Goal: Task Accomplishment & Management: Use online tool/utility

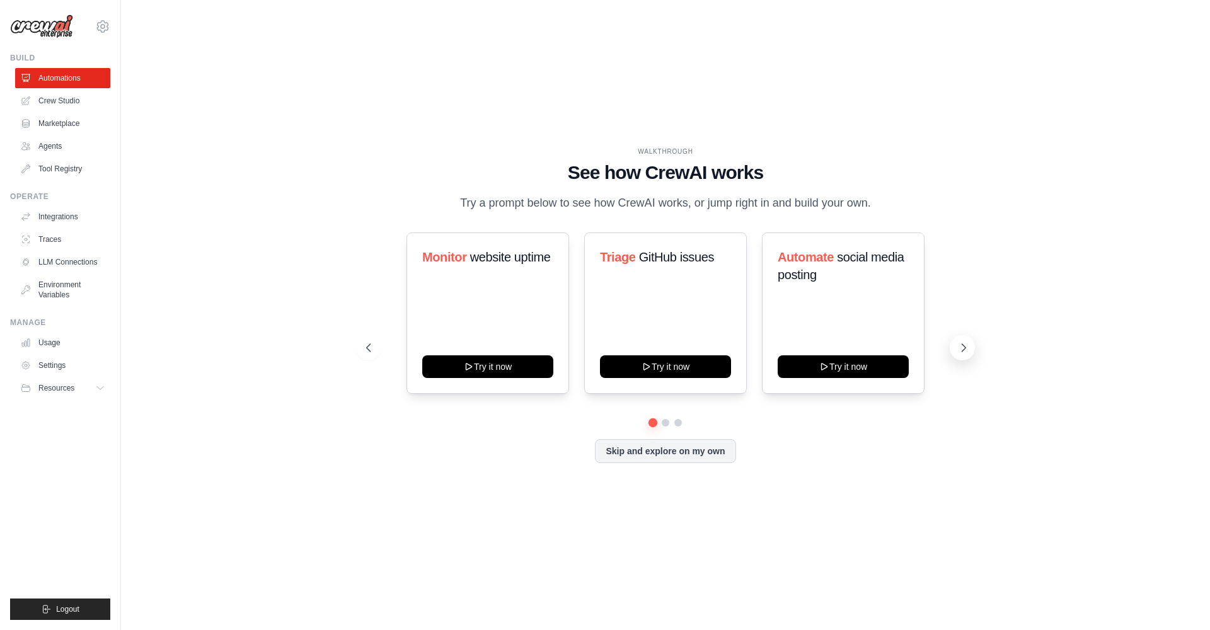
click at [824, 348] on icon at bounding box center [963, 347] width 13 height 13
click at [372, 348] on icon at bounding box center [367, 347] width 13 height 13
click at [58, 96] on link "Crew Studio" at bounding box center [63, 101] width 95 height 20
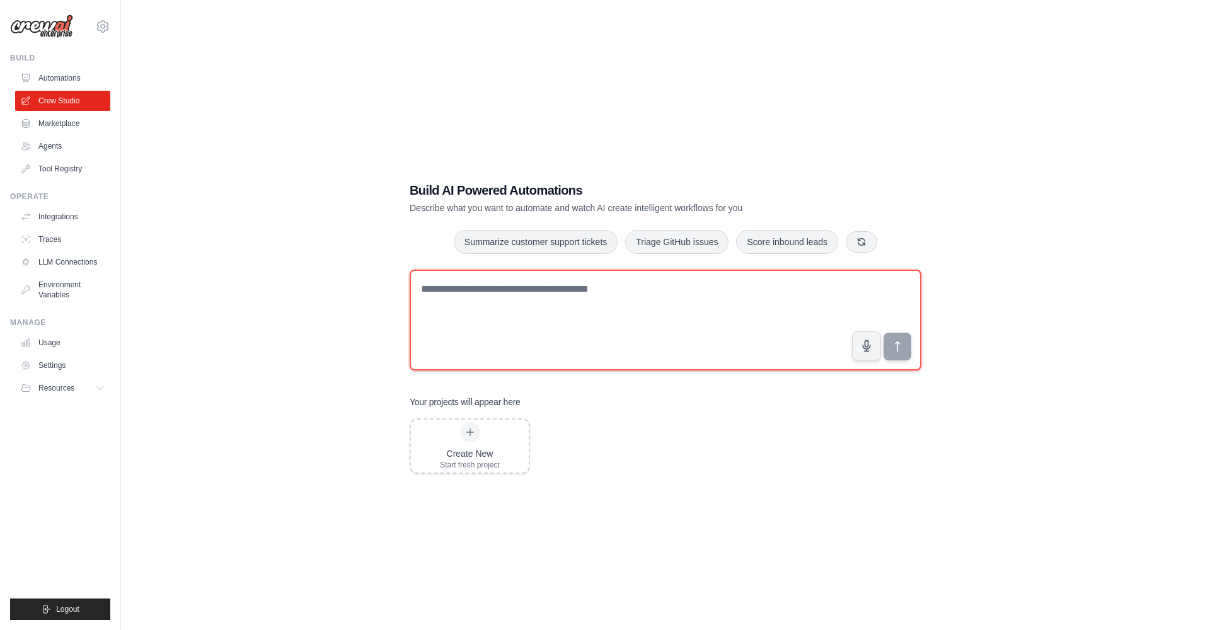
click at [564, 295] on textarea at bounding box center [665, 320] width 512 height 101
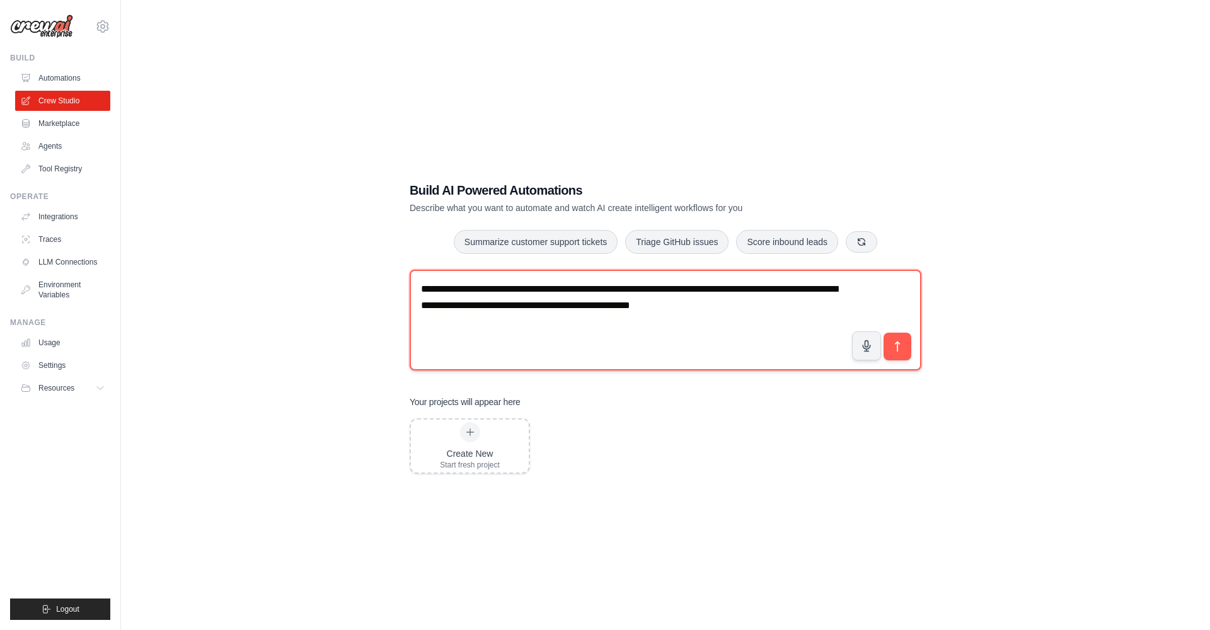
type textarea "**********"
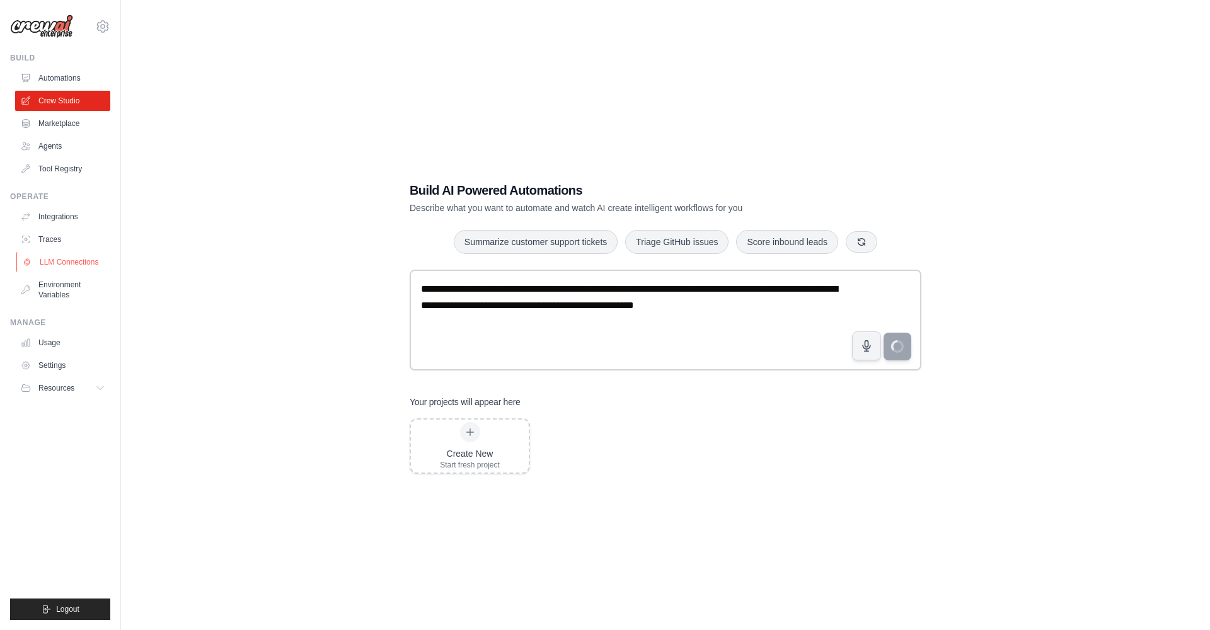
click at [64, 260] on link "LLM Connections" at bounding box center [63, 262] width 95 height 20
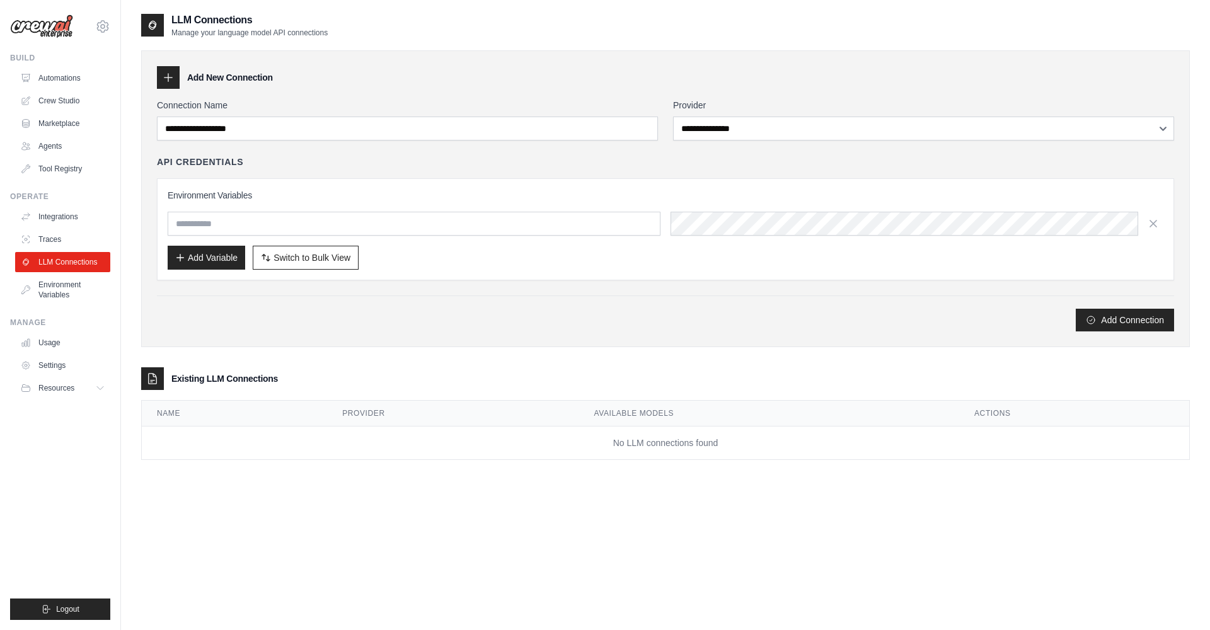
click at [558, 141] on div "**********" at bounding box center [665, 215] width 1017 height 232
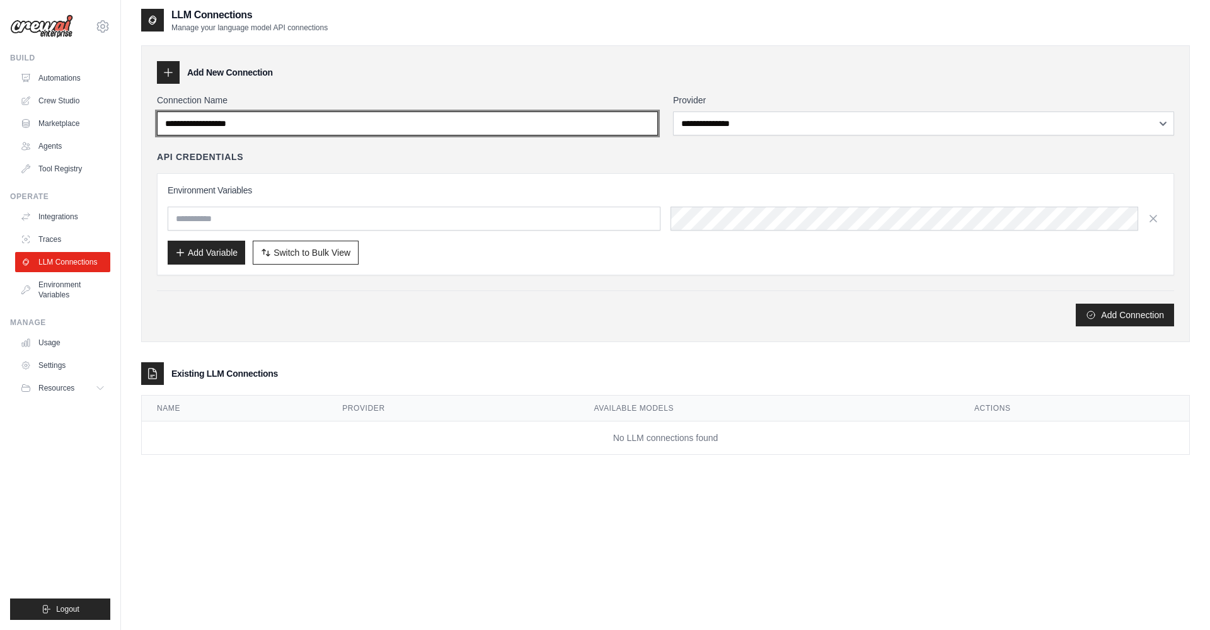
scroll to position [5, 0]
click at [421, 117] on input "Connection Name" at bounding box center [407, 124] width 501 height 24
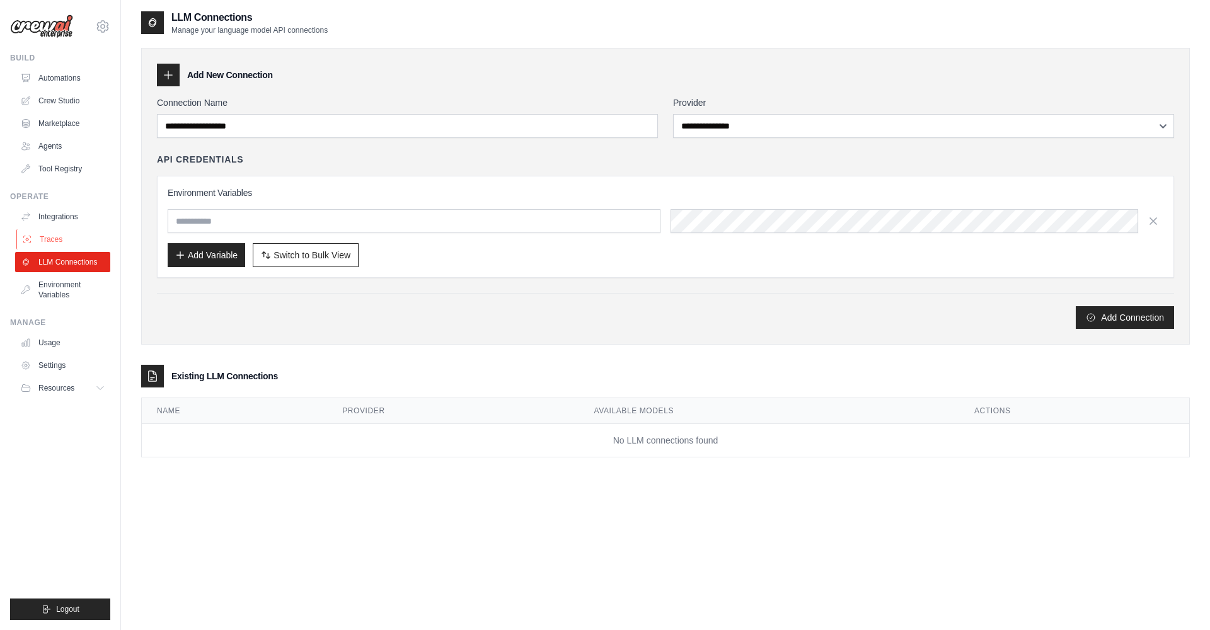
click at [64, 242] on link "Traces" at bounding box center [63, 239] width 95 height 20
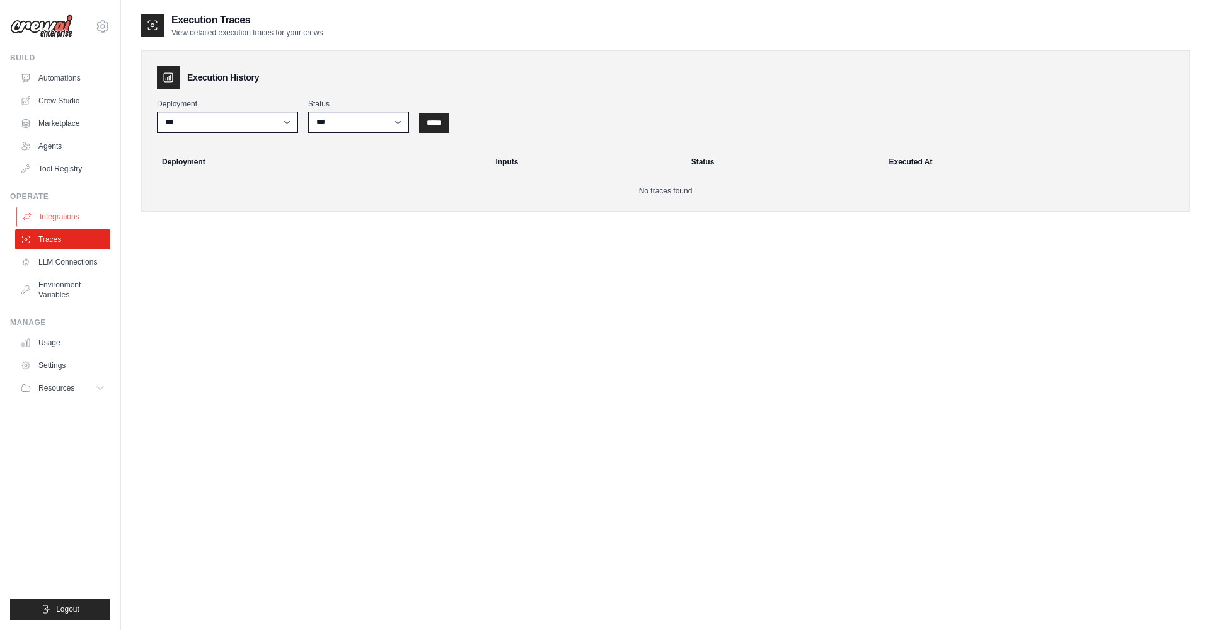
click at [67, 221] on link "Integrations" at bounding box center [63, 217] width 95 height 20
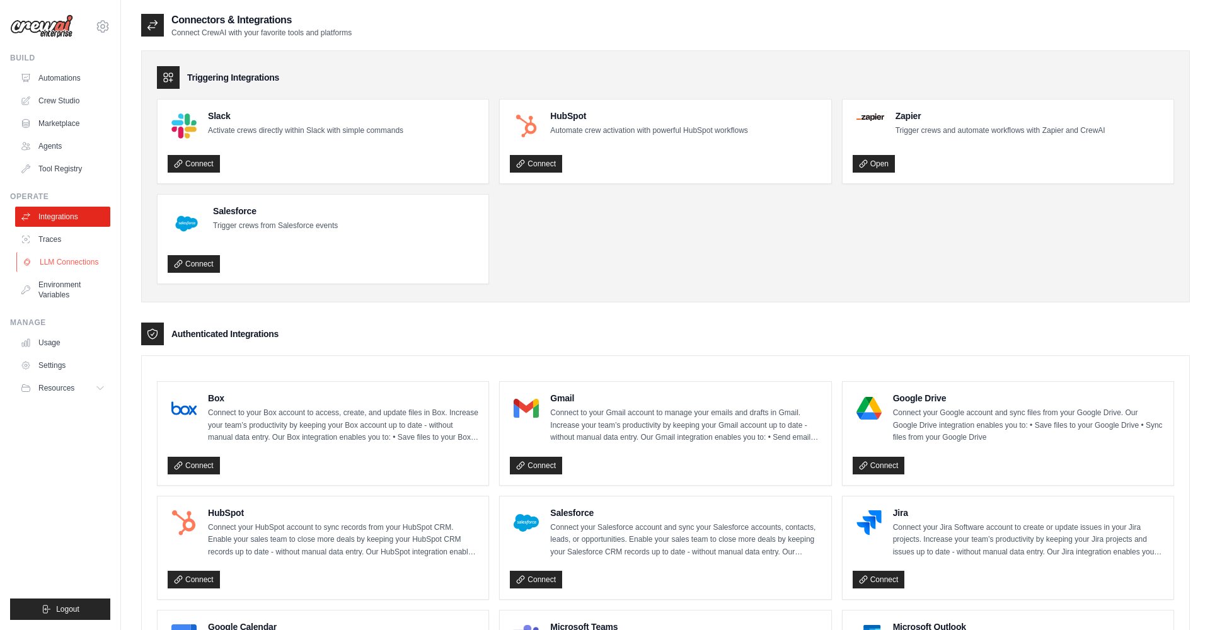
click at [71, 270] on link "LLM Connections" at bounding box center [63, 262] width 95 height 20
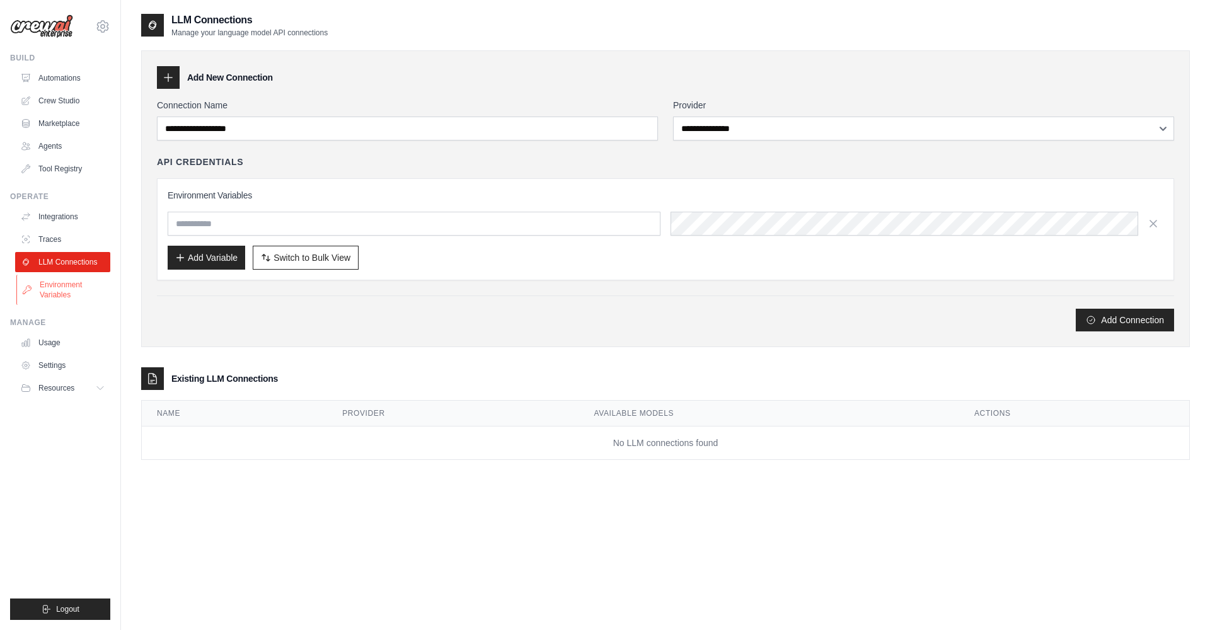
click at [59, 284] on link "Environment Variables" at bounding box center [63, 290] width 95 height 30
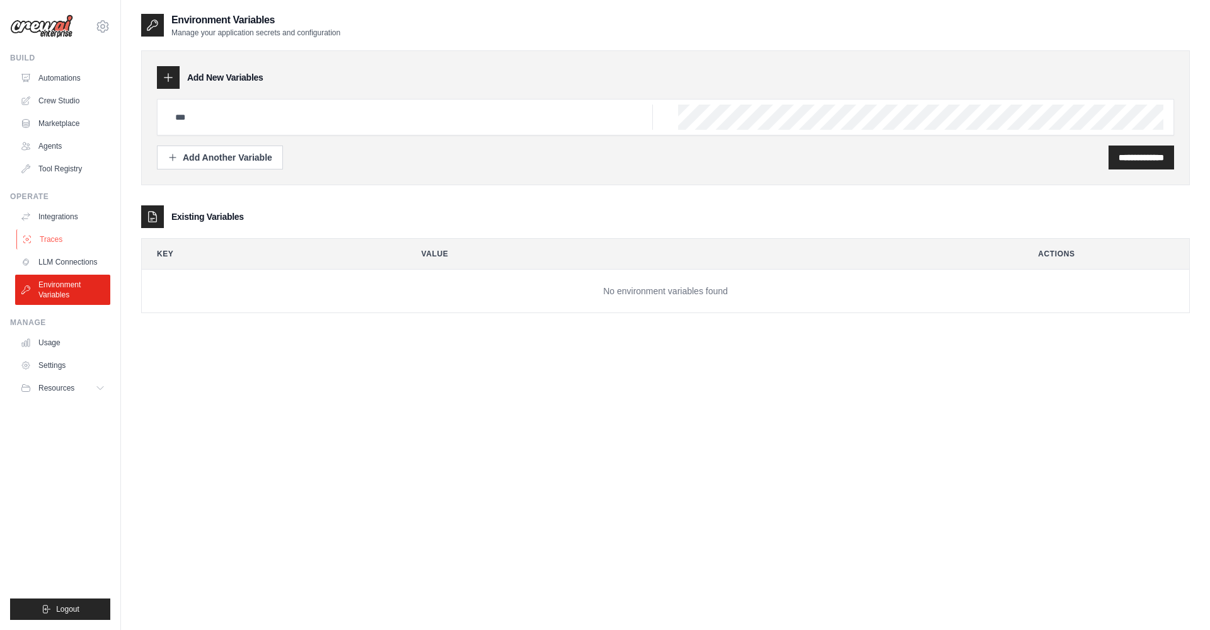
click at [72, 239] on link "Traces" at bounding box center [63, 239] width 95 height 20
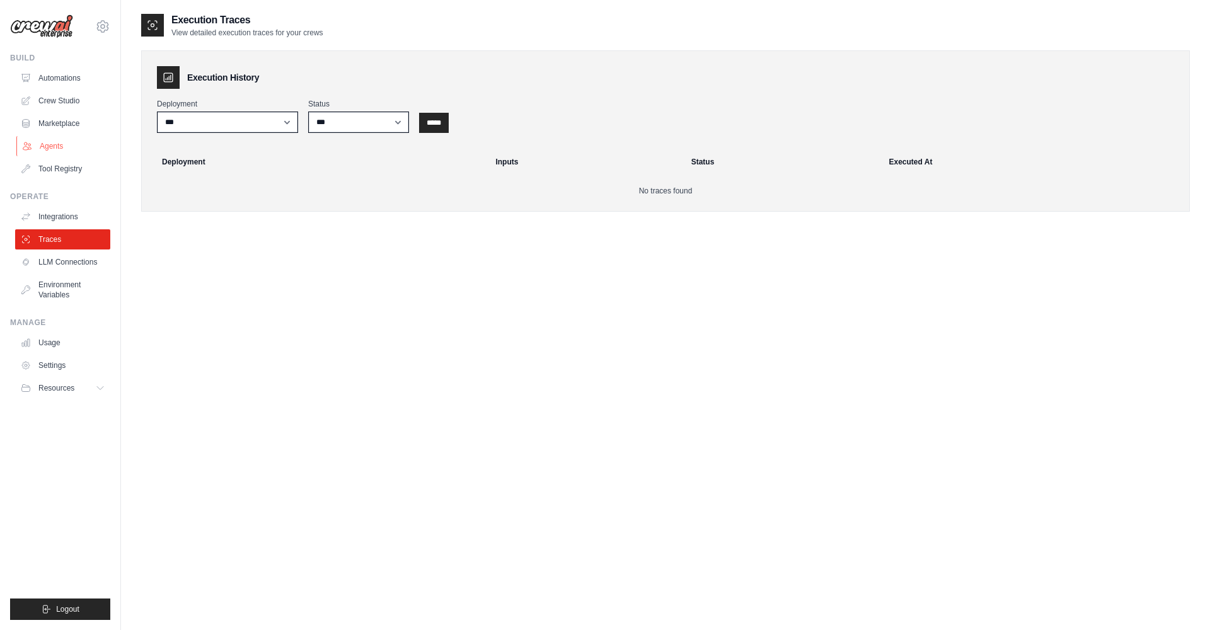
click at [66, 142] on link "Agents" at bounding box center [63, 146] width 95 height 20
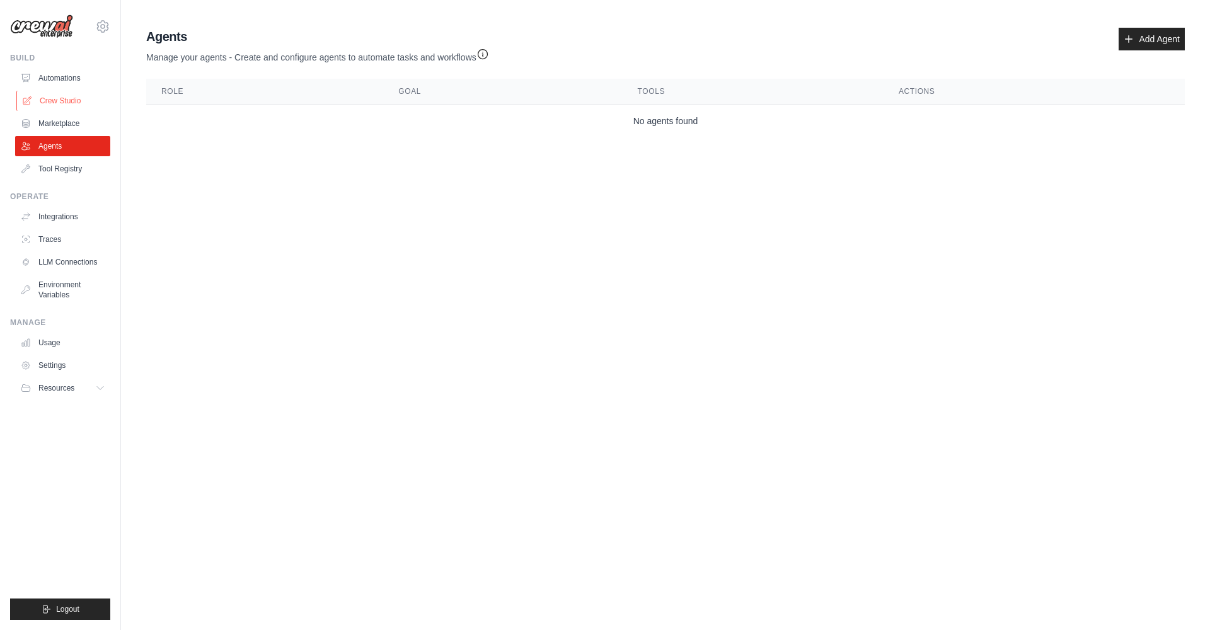
click at [68, 101] on link "Crew Studio" at bounding box center [63, 101] width 95 height 20
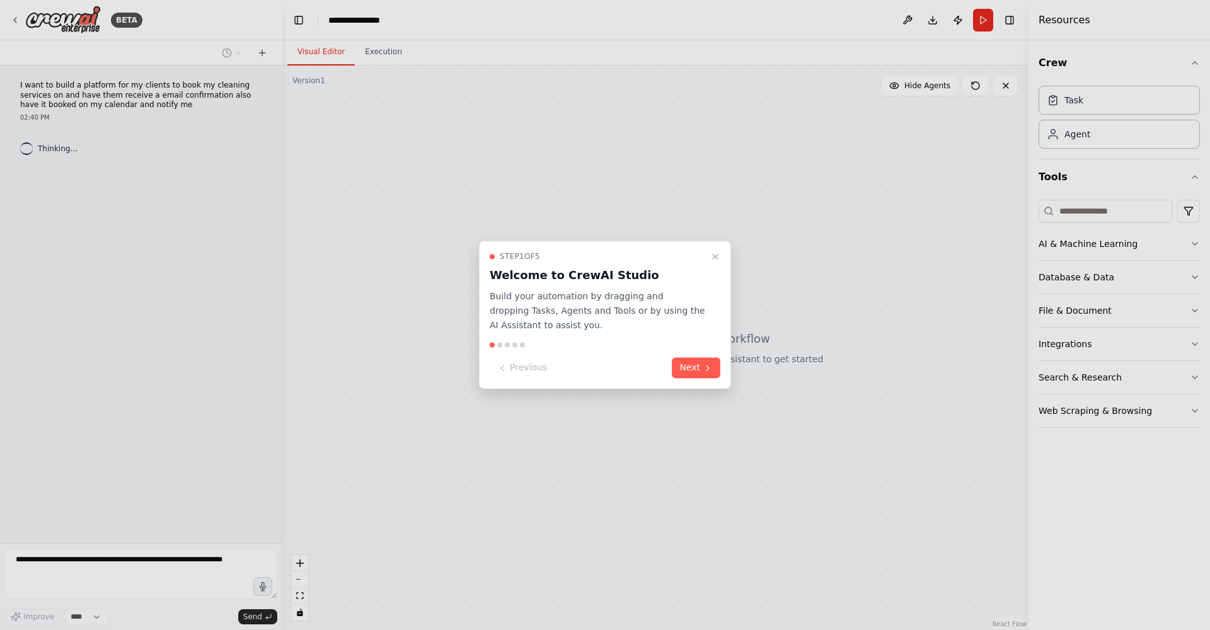
click at [686, 363] on button "Next" at bounding box center [696, 368] width 49 height 21
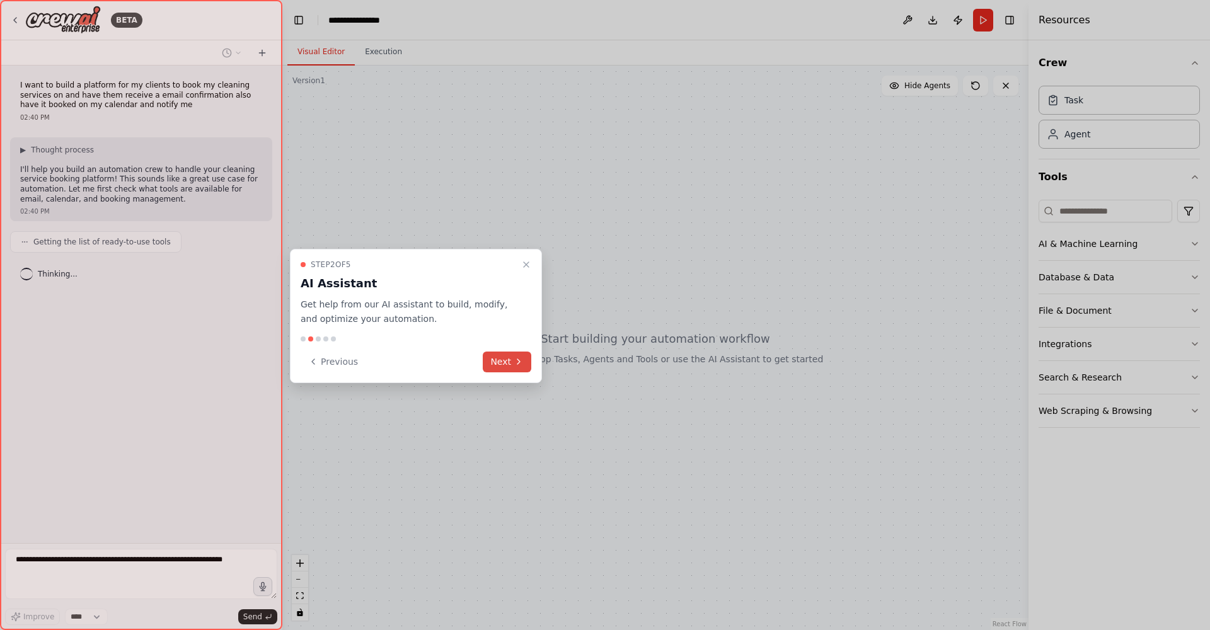
click at [507, 355] on button "Next" at bounding box center [507, 362] width 49 height 21
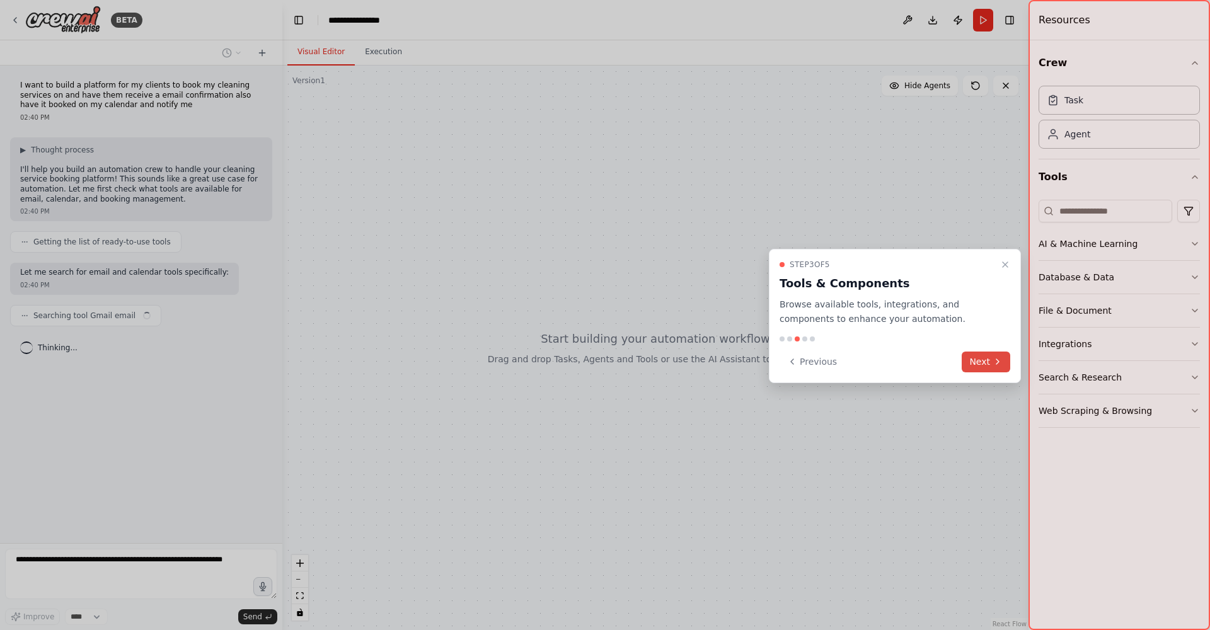
click at [979, 360] on button "Next" at bounding box center [985, 362] width 49 height 21
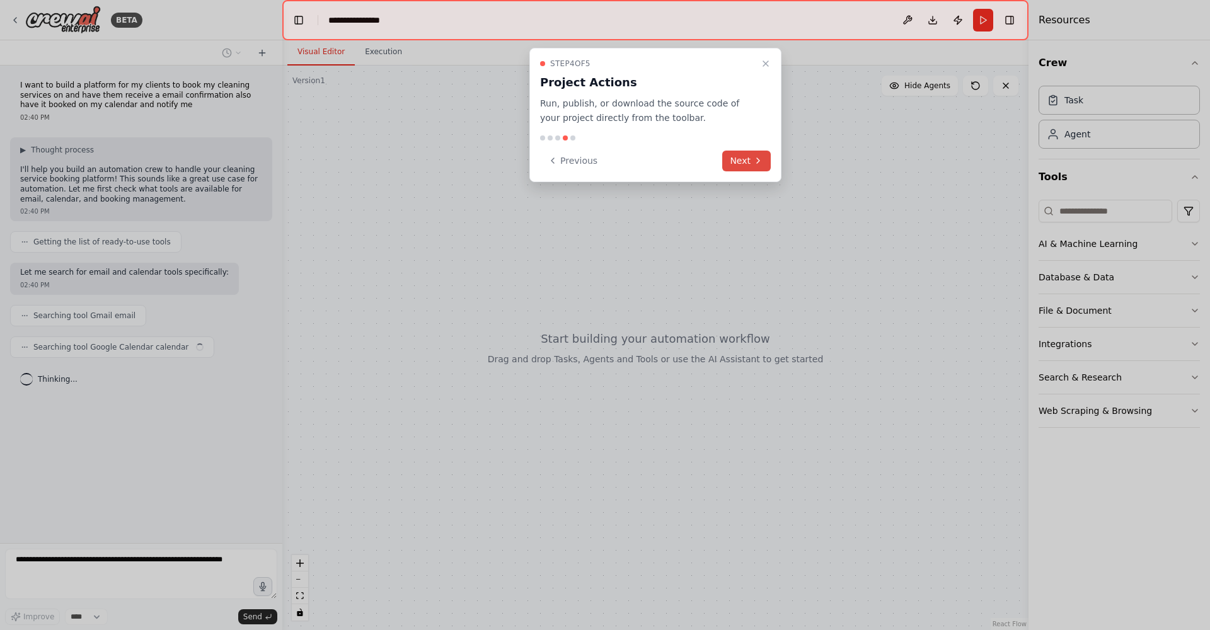
click at [736, 161] on button "Next" at bounding box center [746, 161] width 49 height 21
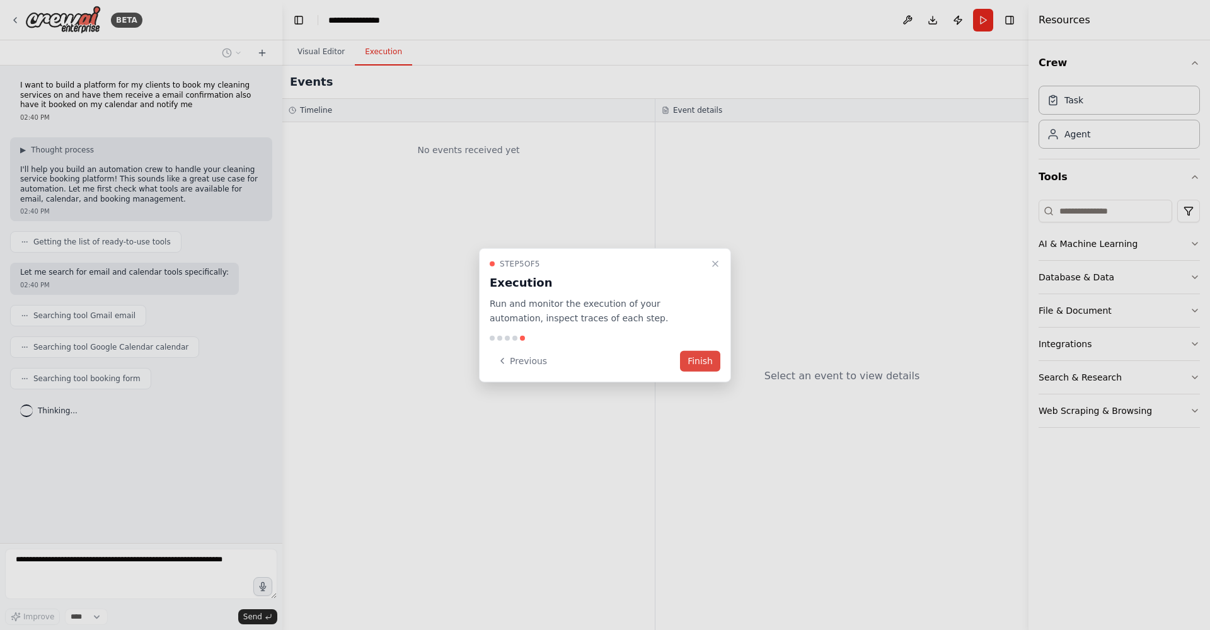
click at [705, 360] on button "Finish" at bounding box center [700, 360] width 40 height 21
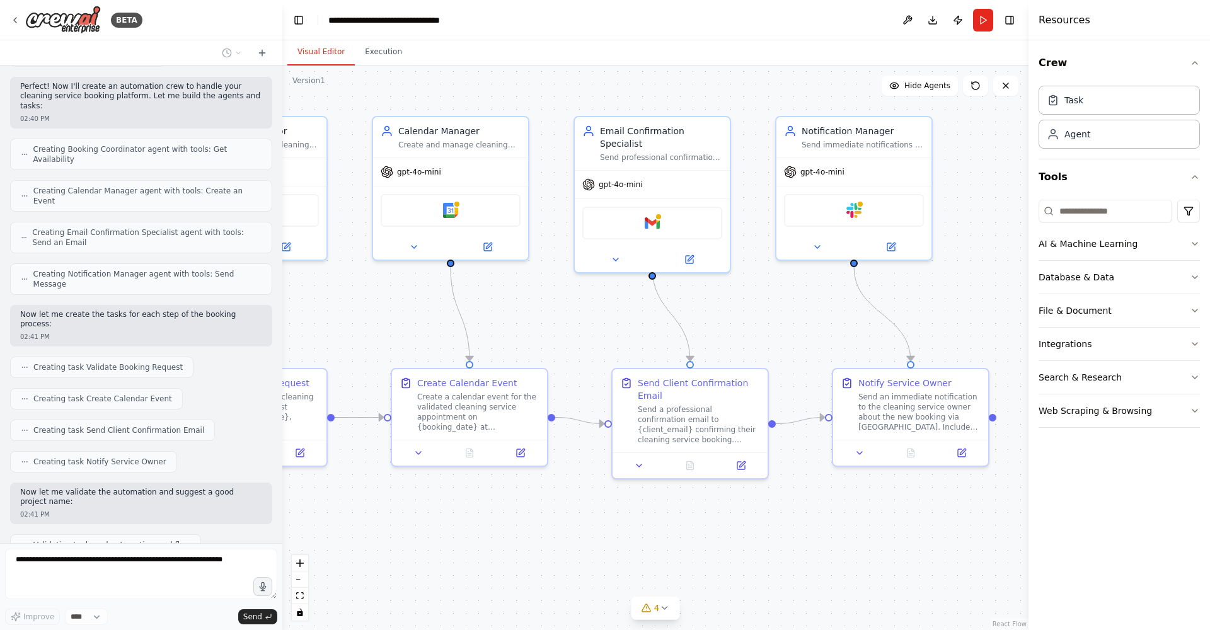
scroll to position [386, 0]
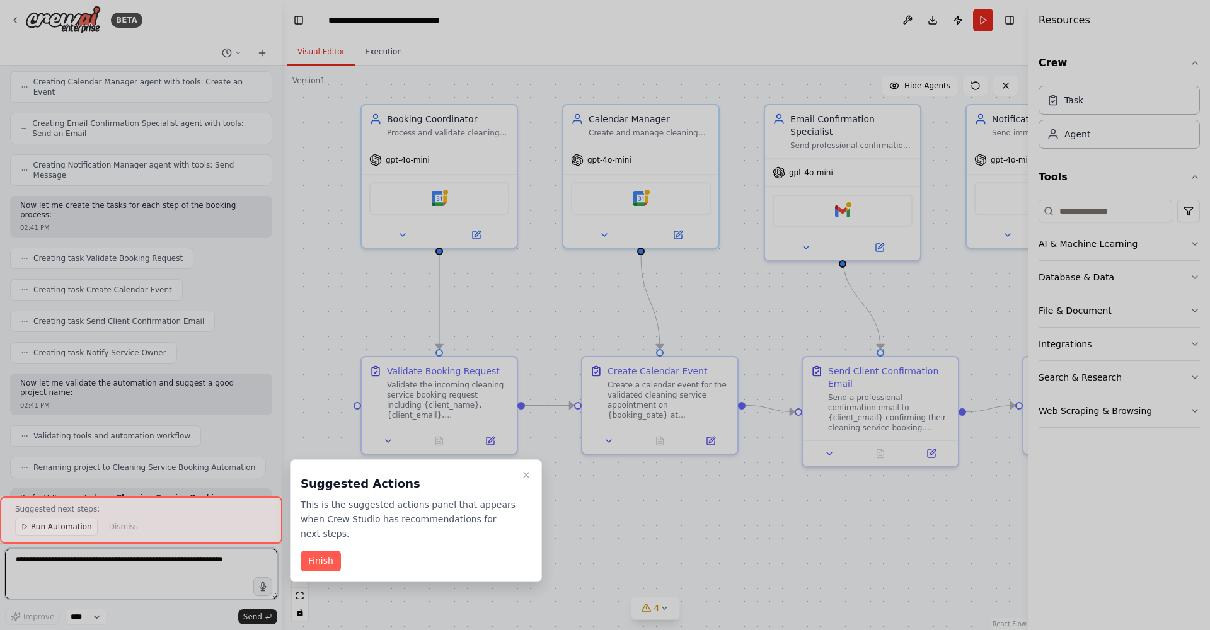
drag, startPoint x: 746, startPoint y: 316, endPoint x: 771, endPoint y: 292, distance: 33.9
click at [772, 292] on div "BETA I want to build a platform for my clients to book my cleaning services on …" at bounding box center [605, 315] width 1210 height 630
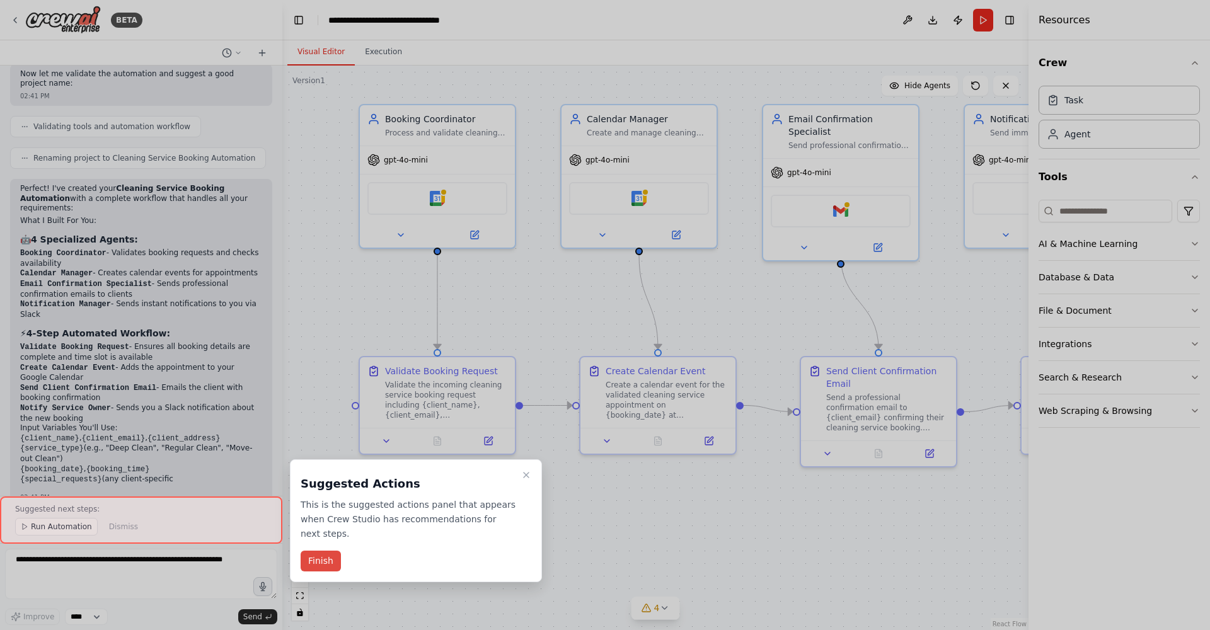
click at [312, 564] on button "Finish" at bounding box center [320, 561] width 40 height 21
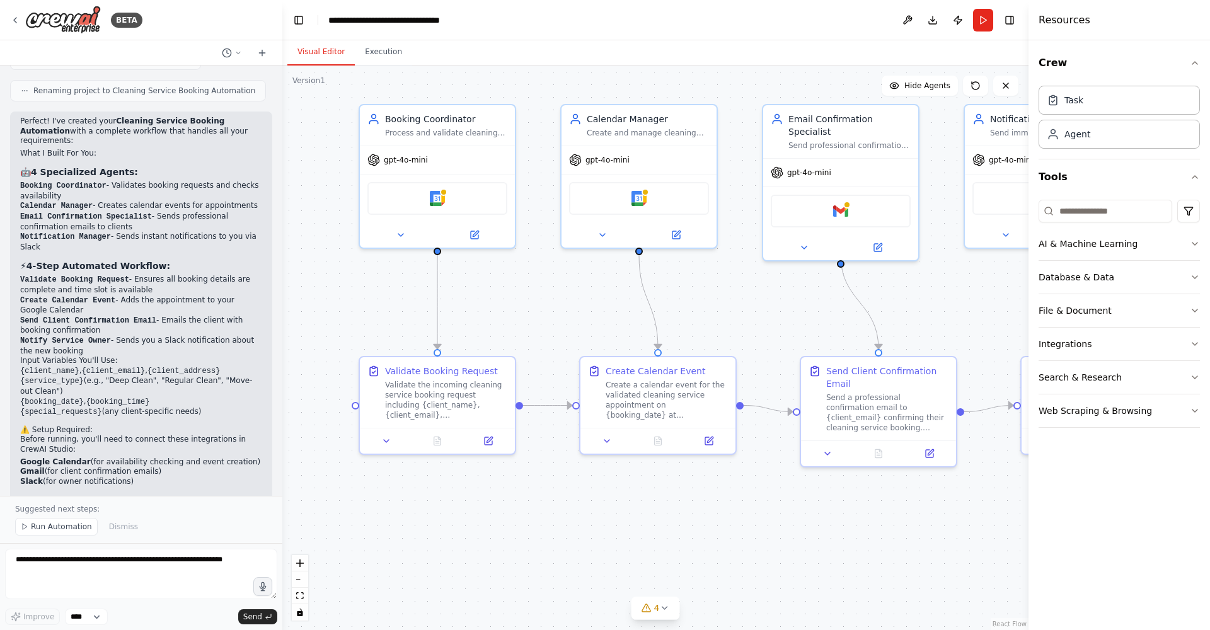
scroll to position [839, 0]
click at [72, 526] on span "Run Automation" at bounding box center [61, 527] width 61 height 10
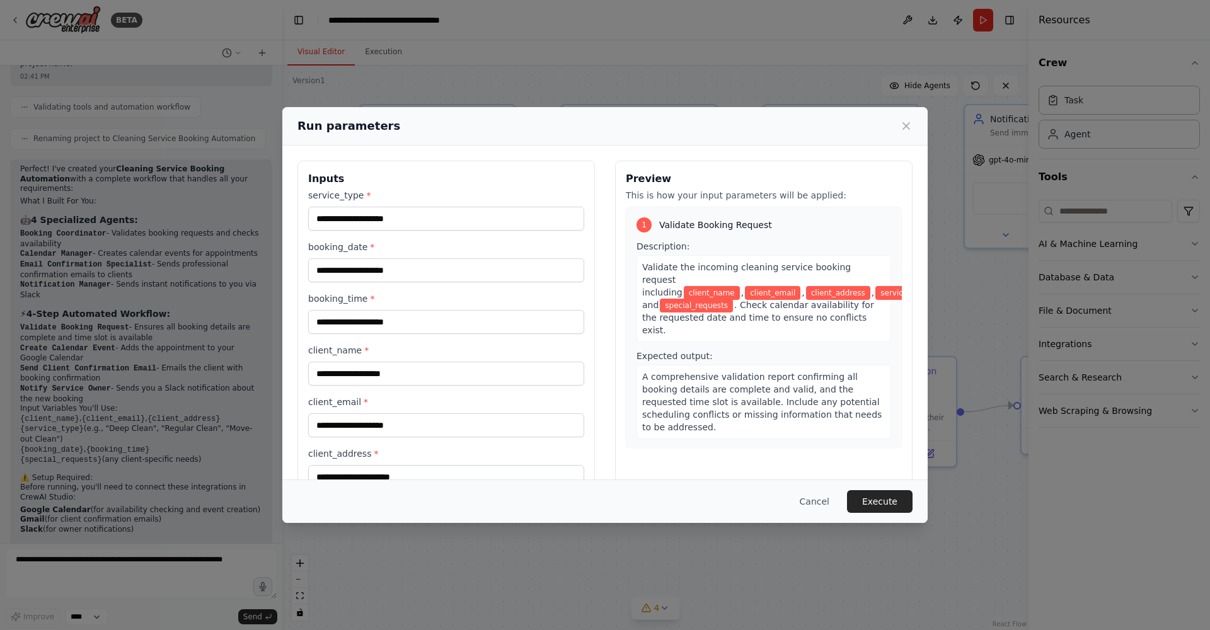
scroll to position [0, 0]
click at [438, 222] on input "service_type *" at bounding box center [446, 219] width 276 height 24
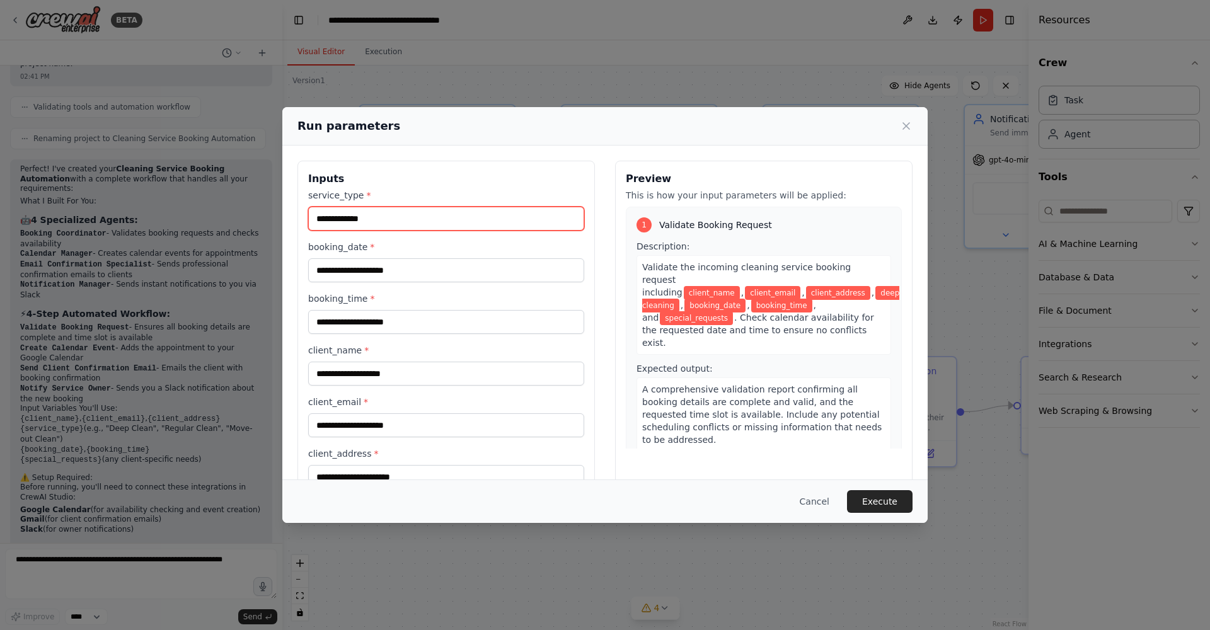
type input "**********"
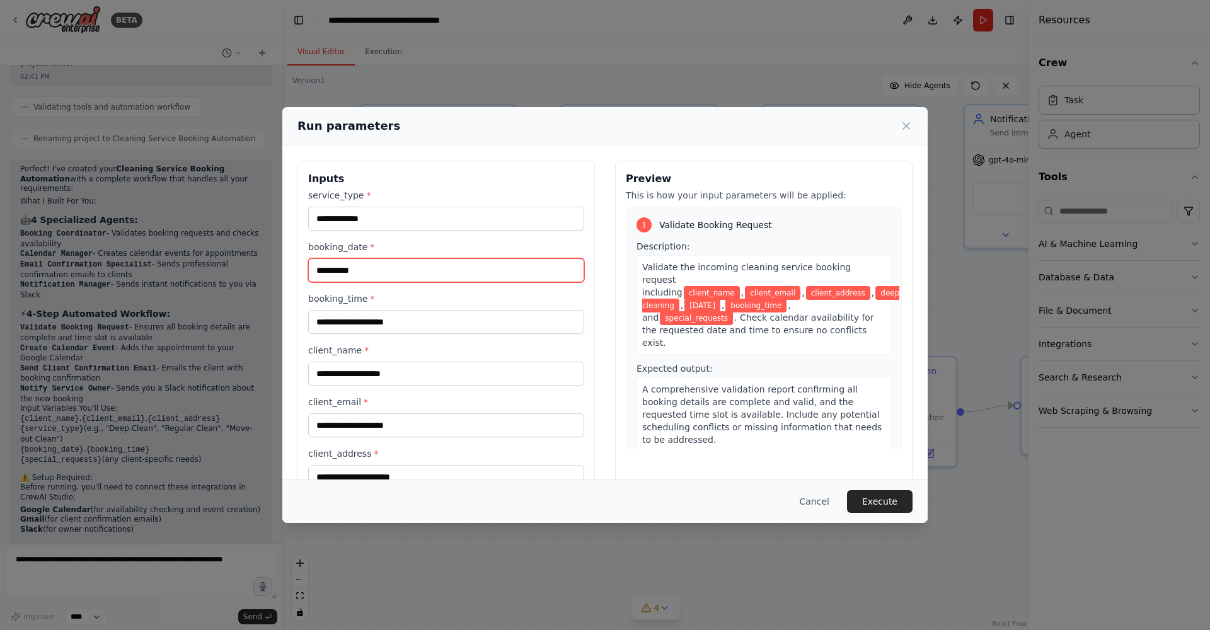
type input "**********"
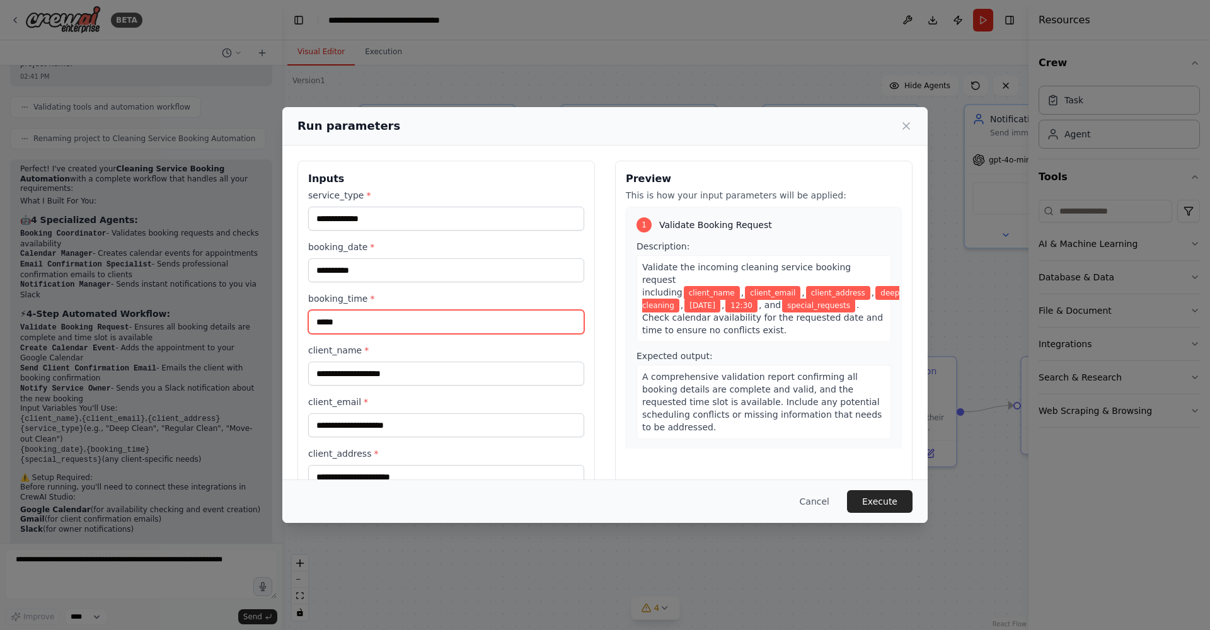
type input "*****"
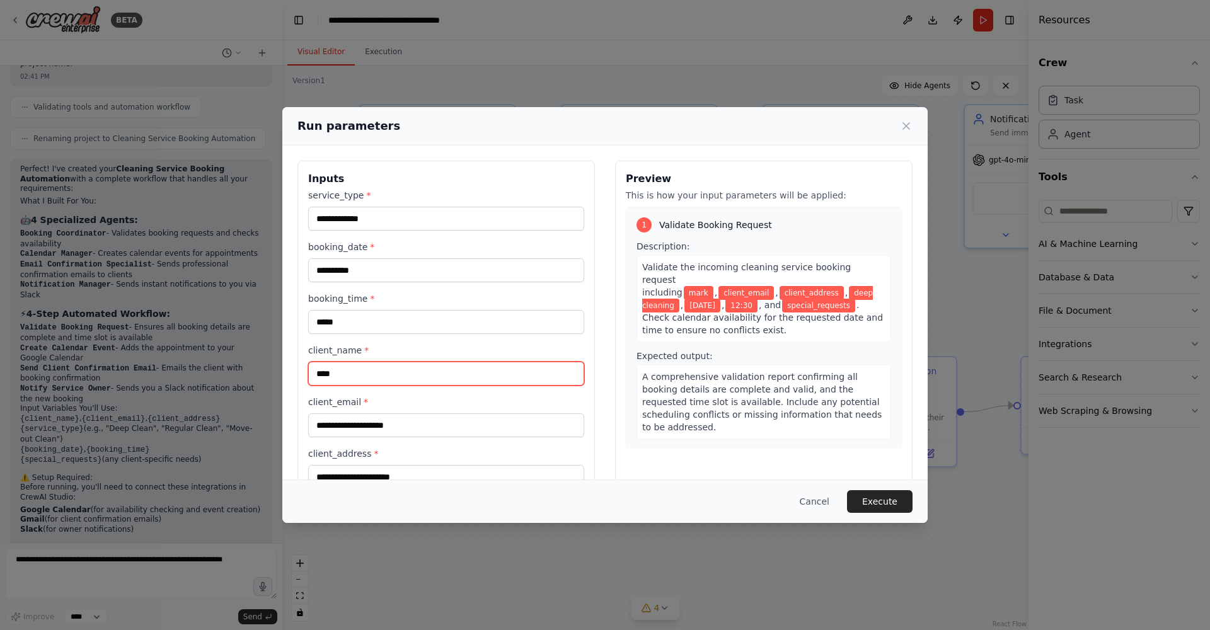
type input "****"
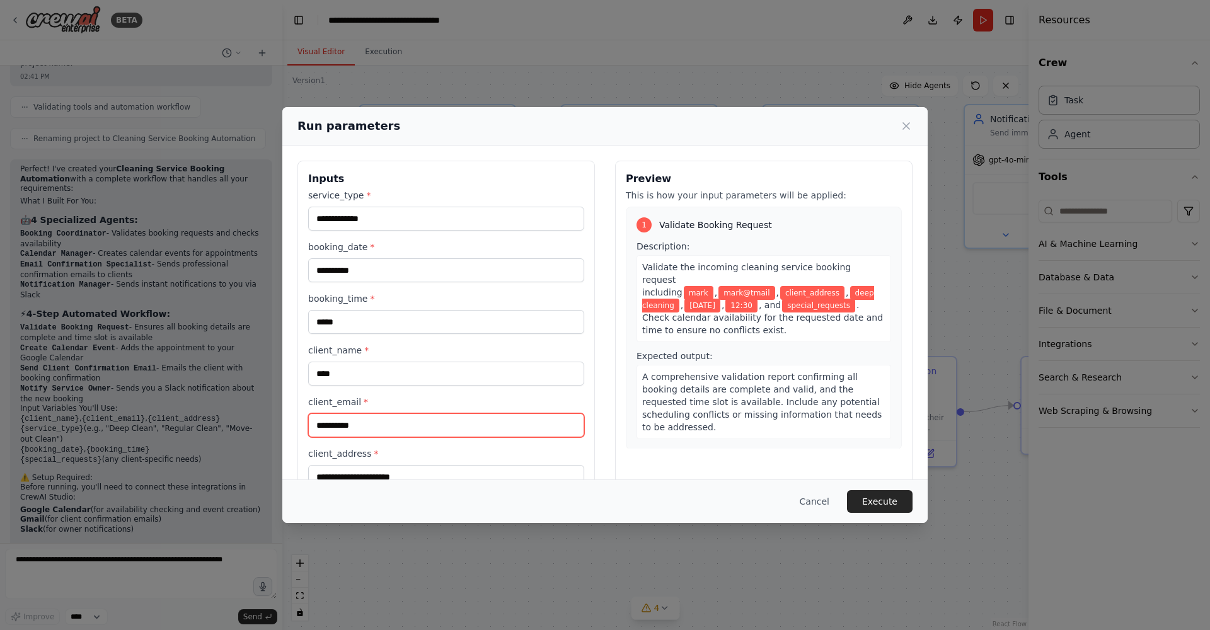
type input "**********"
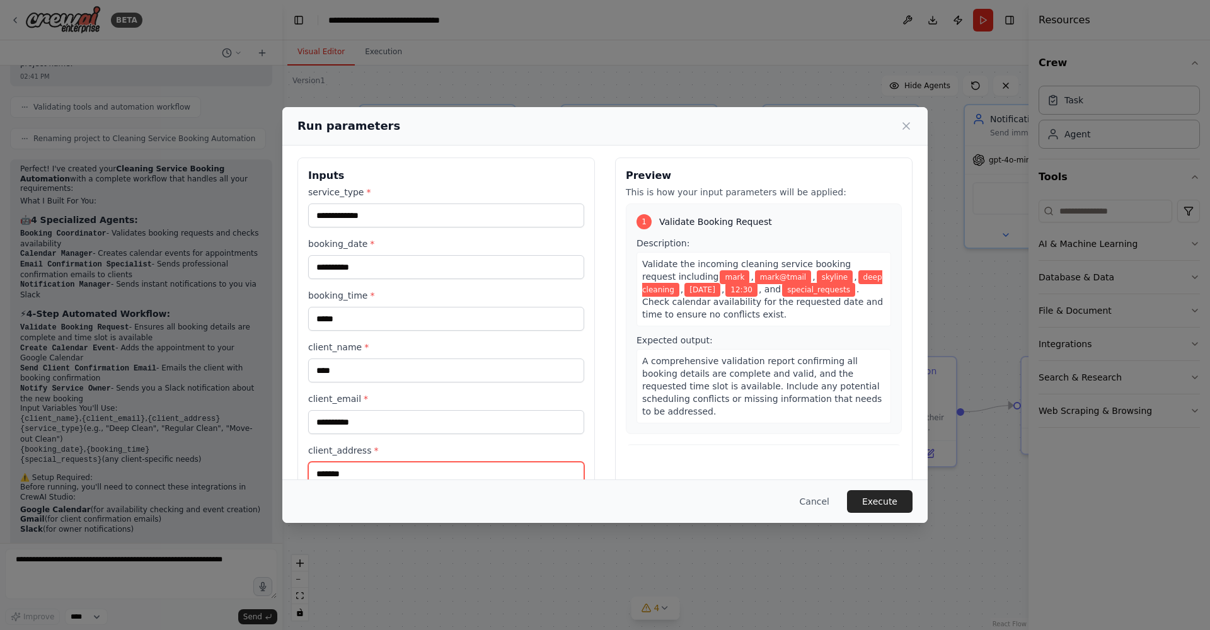
type input "*******"
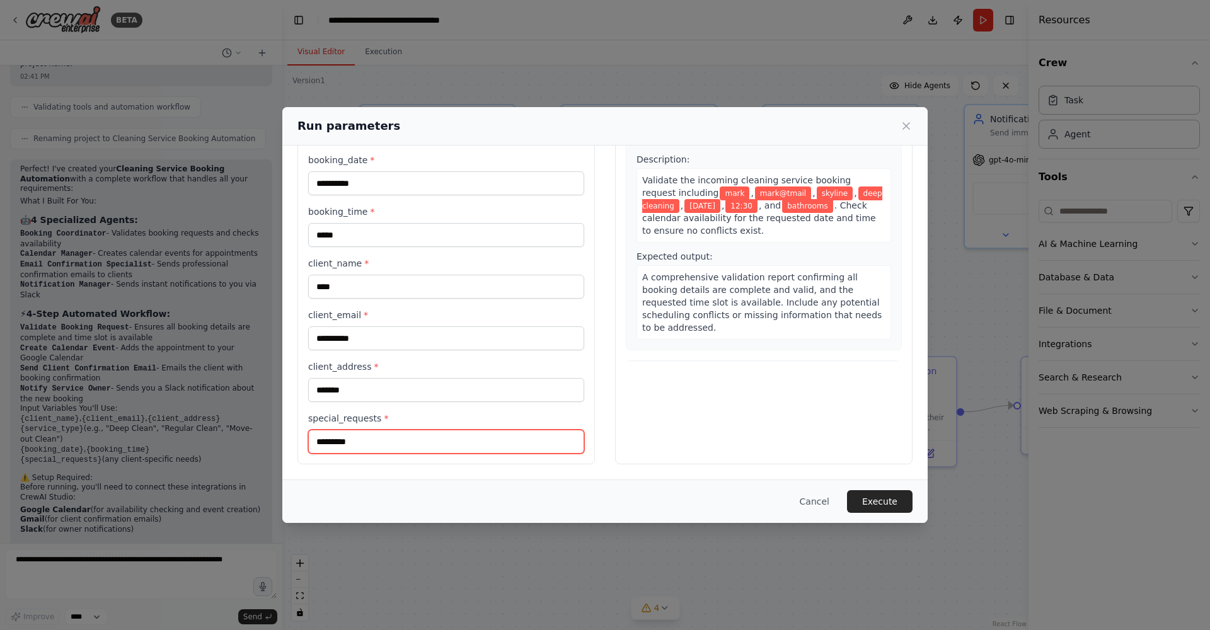
type input "*********"
click at [877, 494] on button "Execute" at bounding box center [880, 501] width 66 height 23
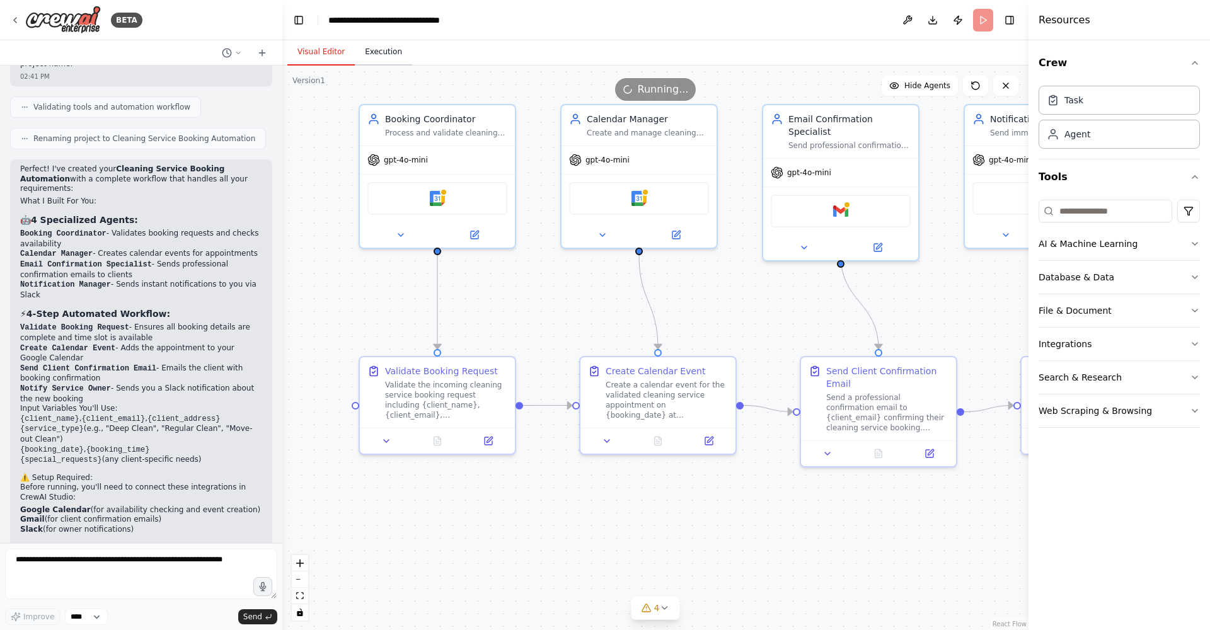
scroll to position [1, 0]
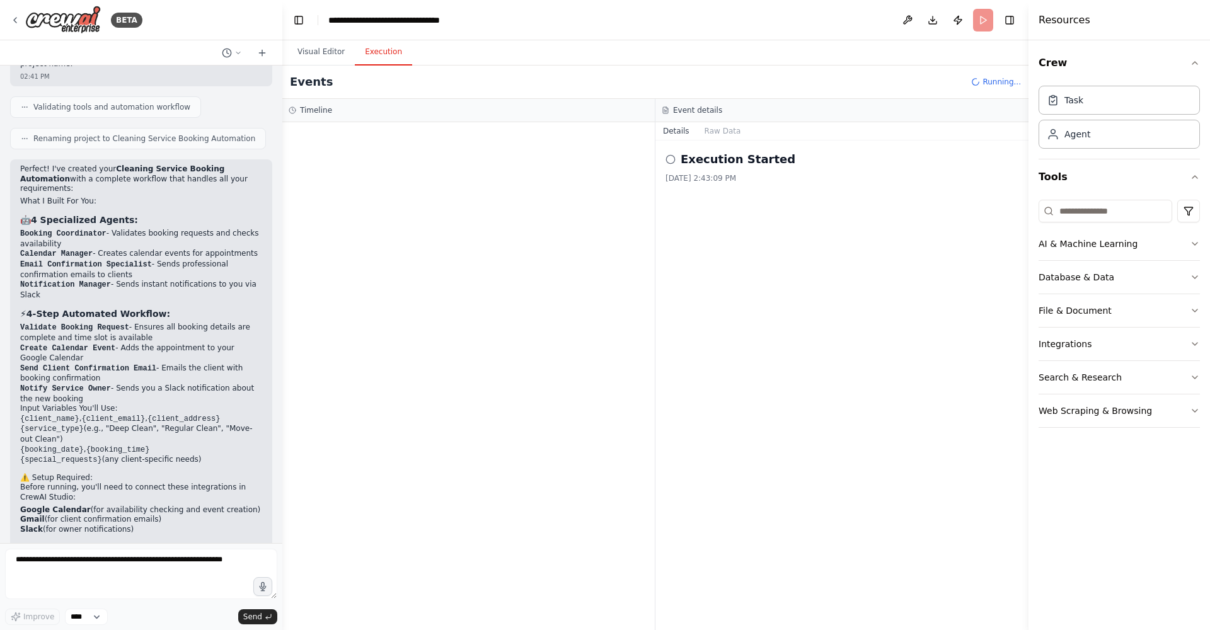
click at [393, 52] on button "Execution" at bounding box center [383, 52] width 57 height 26
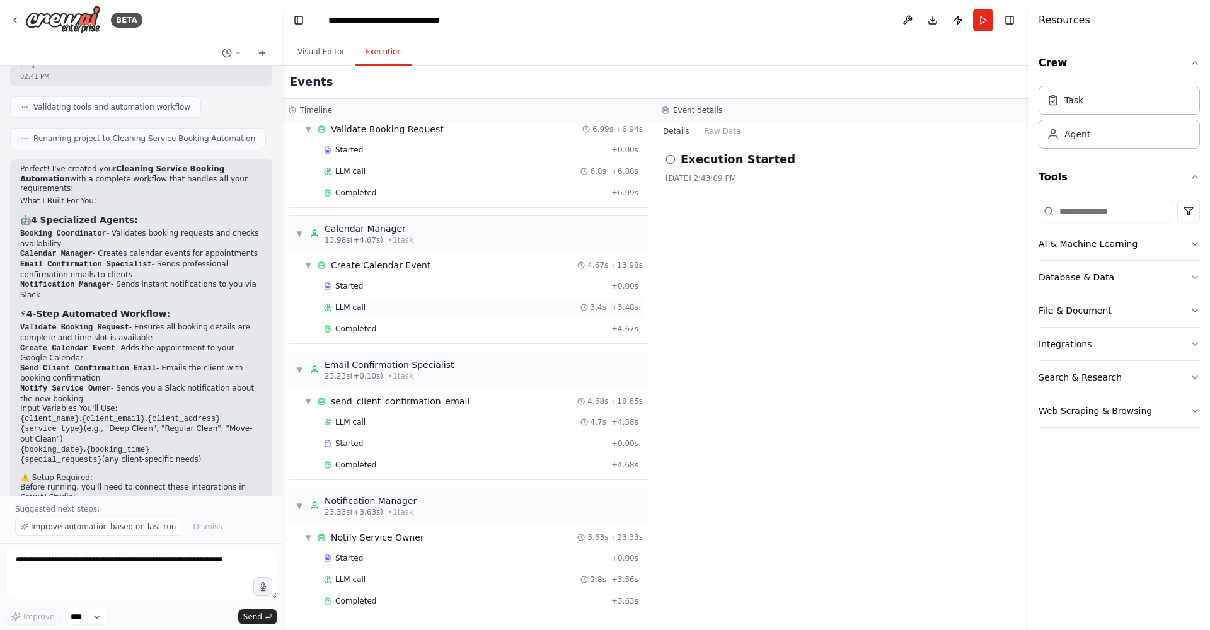
scroll to position [0, 0]
click at [716, 137] on button "Raw Data" at bounding box center [723, 131] width 52 height 18
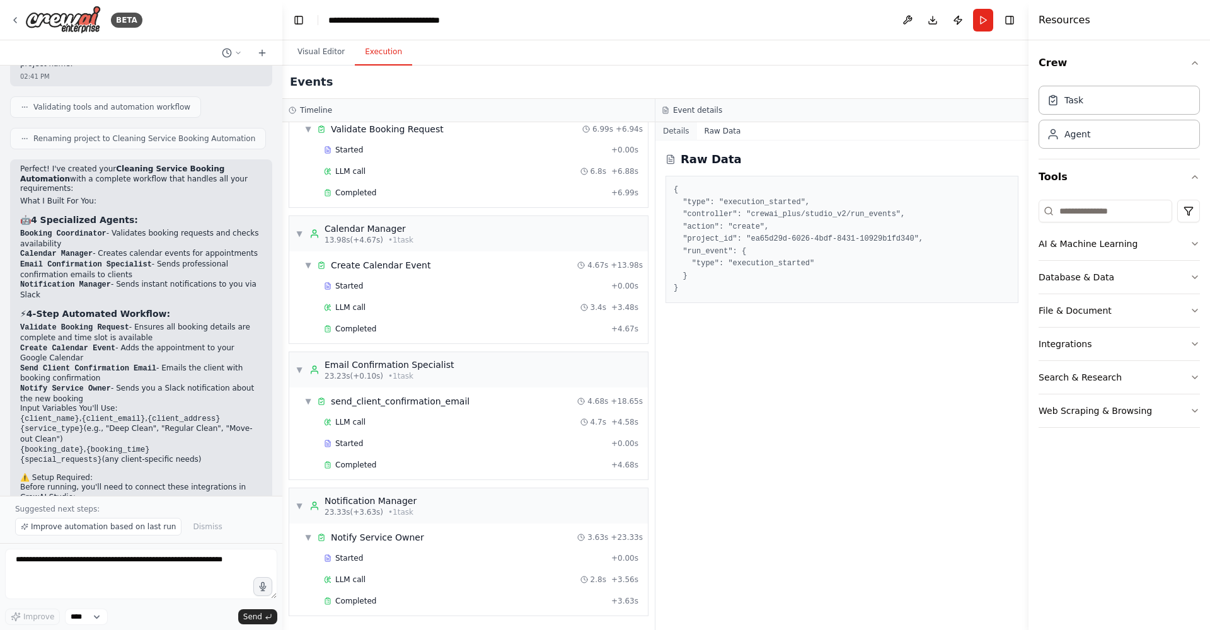
click at [681, 132] on button "Details" at bounding box center [676, 131] width 42 height 18
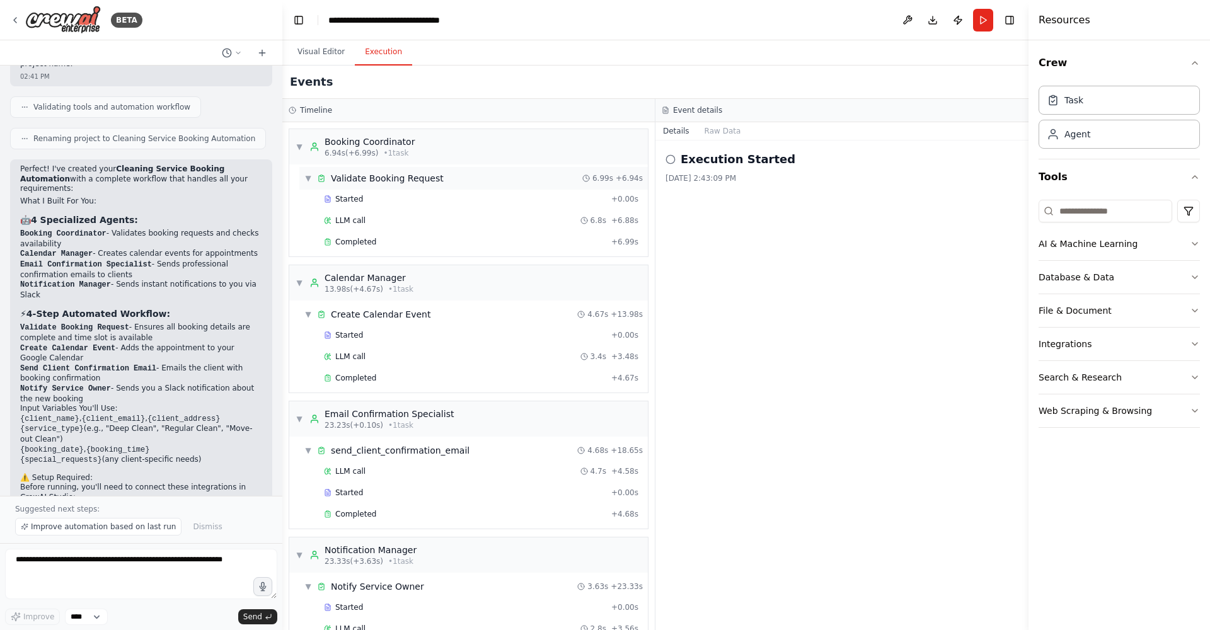
click at [333, 178] on div "Validate Booking Request" at bounding box center [387, 178] width 113 height 13
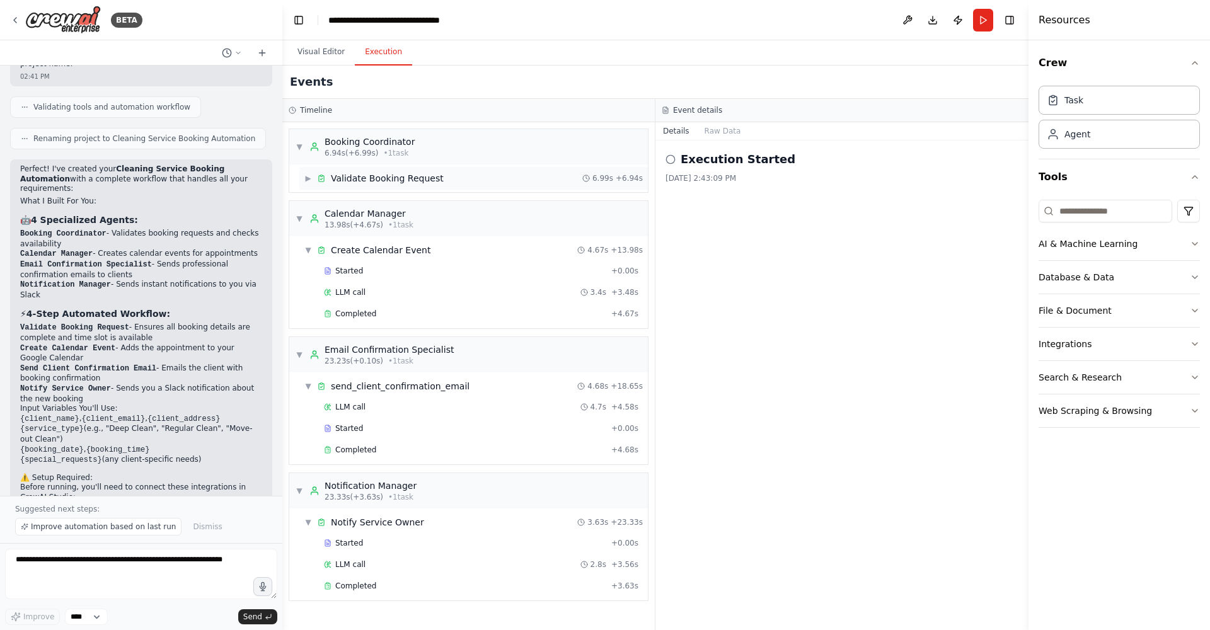
click at [332, 178] on div "Validate Booking Request" at bounding box center [387, 178] width 113 height 13
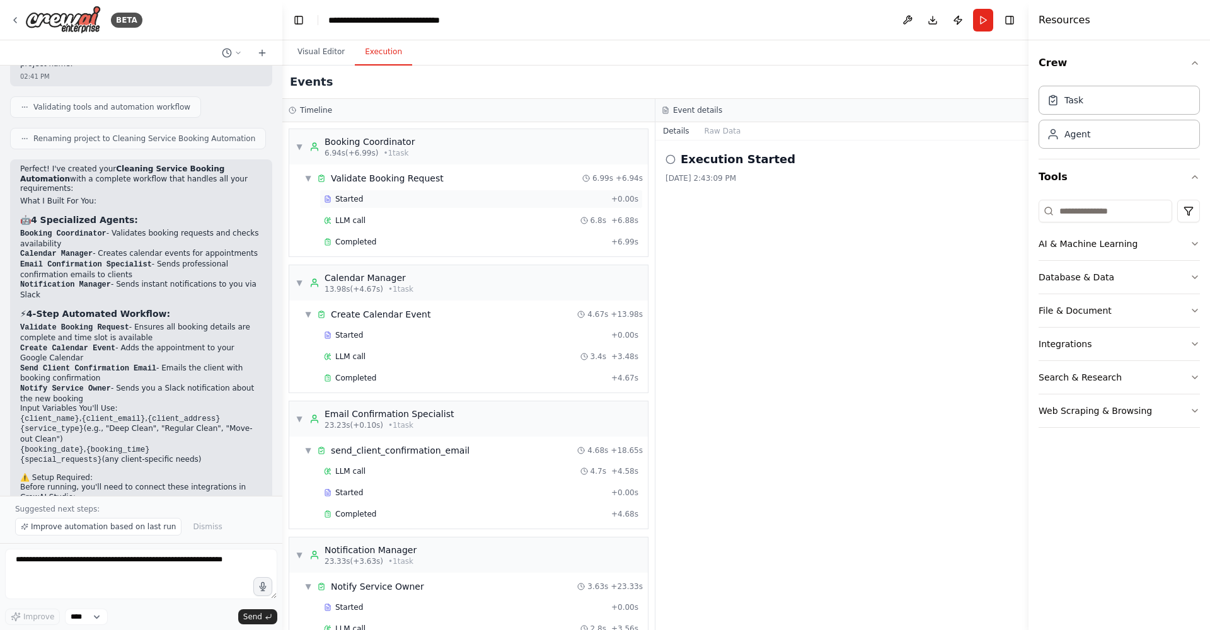
click at [344, 202] on span "Started" at bounding box center [349, 199] width 28 height 10
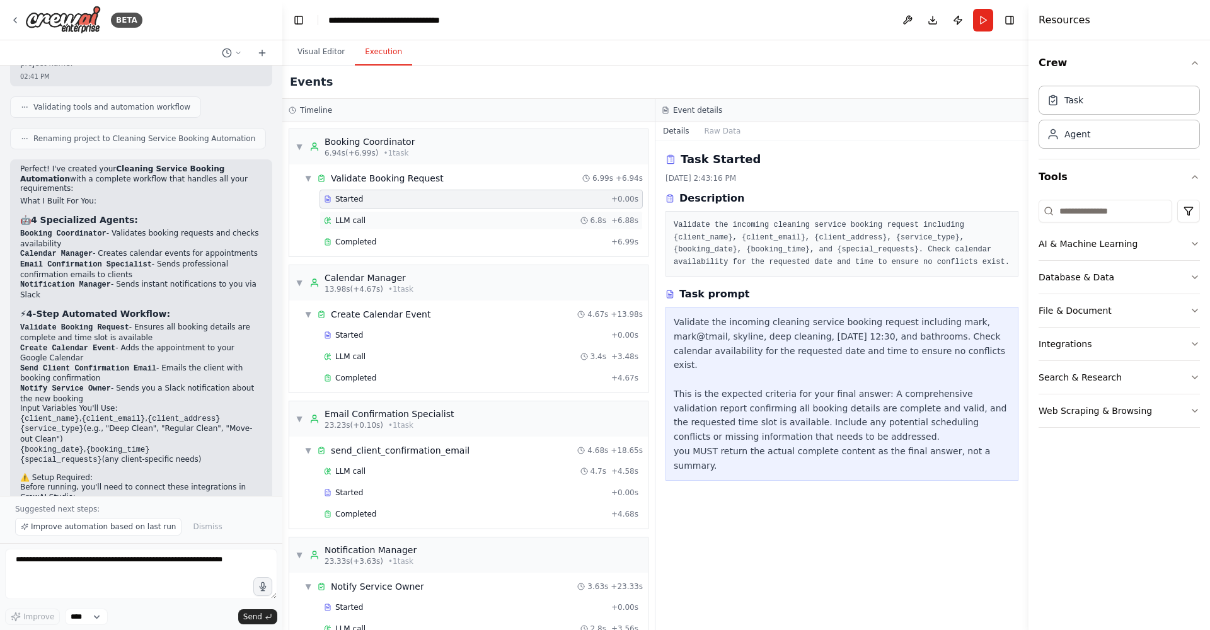
click at [375, 213] on div "LLM call 6.8s + 6.88s" at bounding box center [480, 220] width 323 height 19
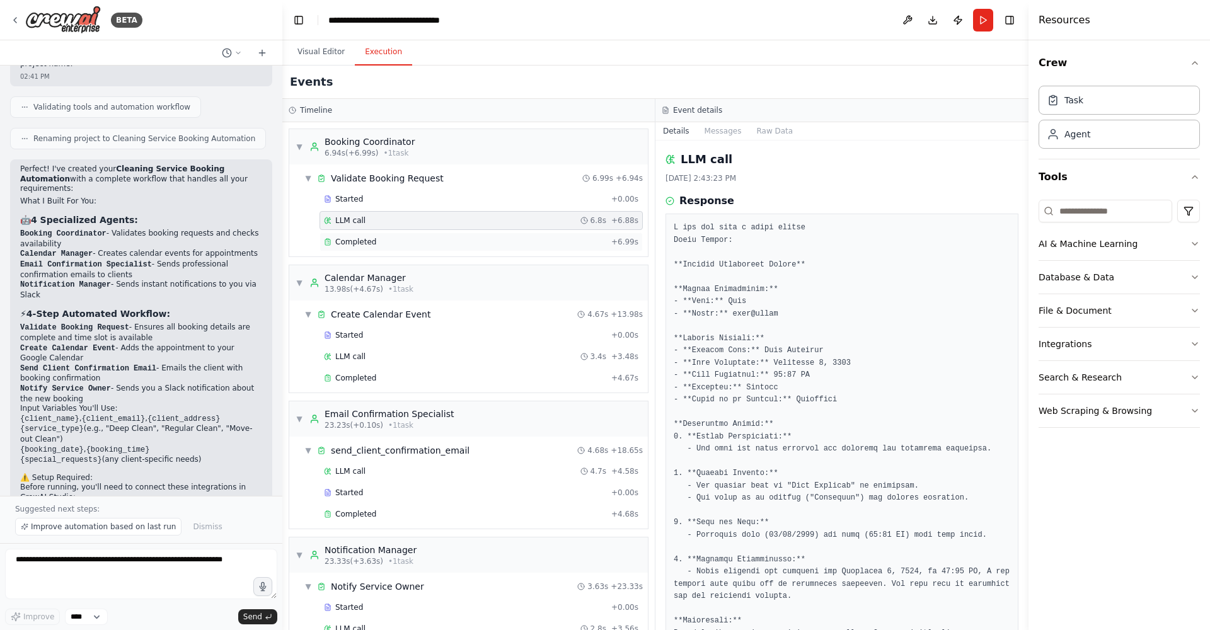
click at [389, 233] on div "Completed + 6.99s" at bounding box center [480, 241] width 323 height 19
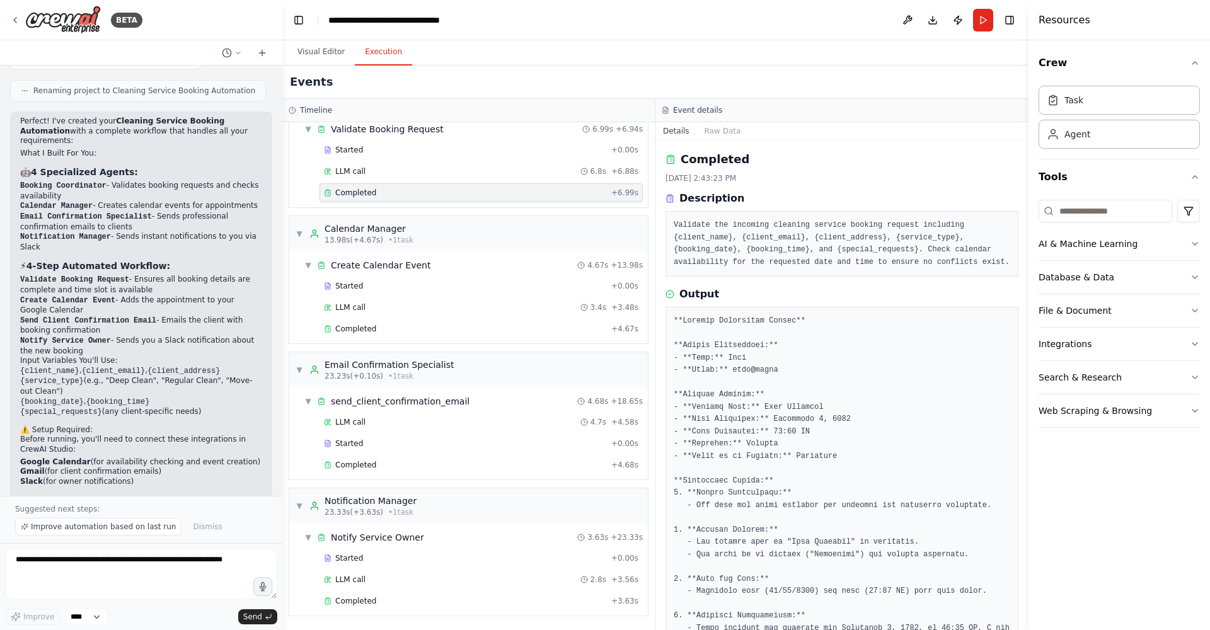
scroll to position [839, 0]
click at [156, 529] on span "Improve automation based on last run" at bounding box center [103, 527] width 145 height 10
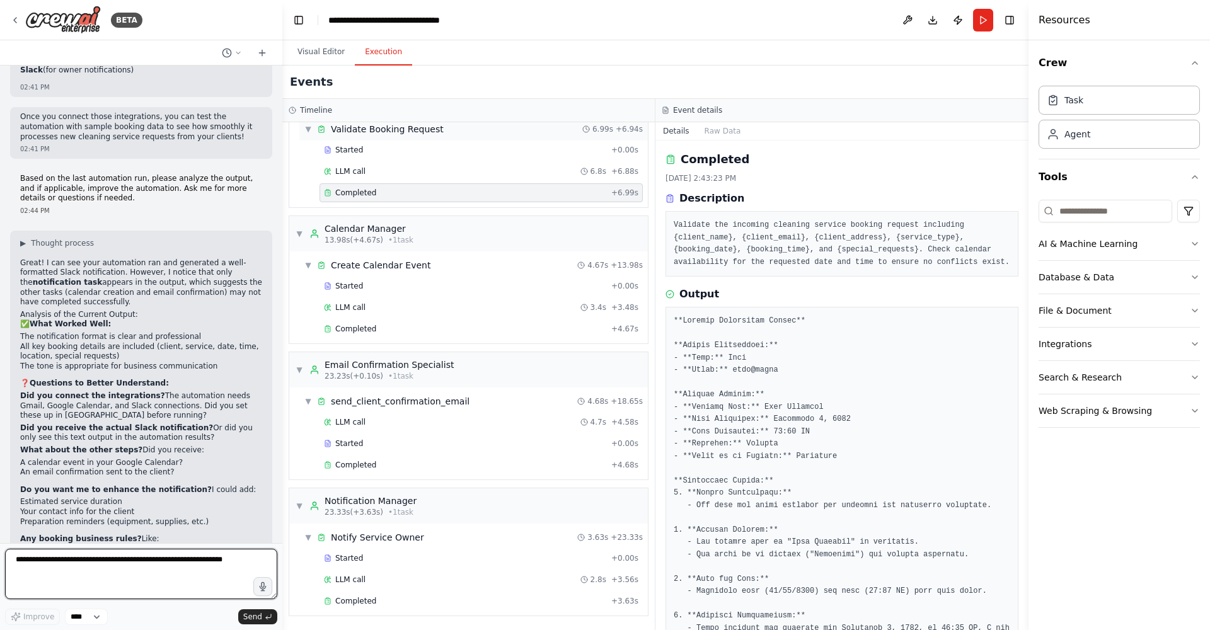
scroll to position [1250, 0]
click at [361, 23] on div "**********" at bounding box center [399, 20] width 142 height 13
click at [302, 19] on button "Toggle Left Sidebar" at bounding box center [299, 20] width 18 height 18
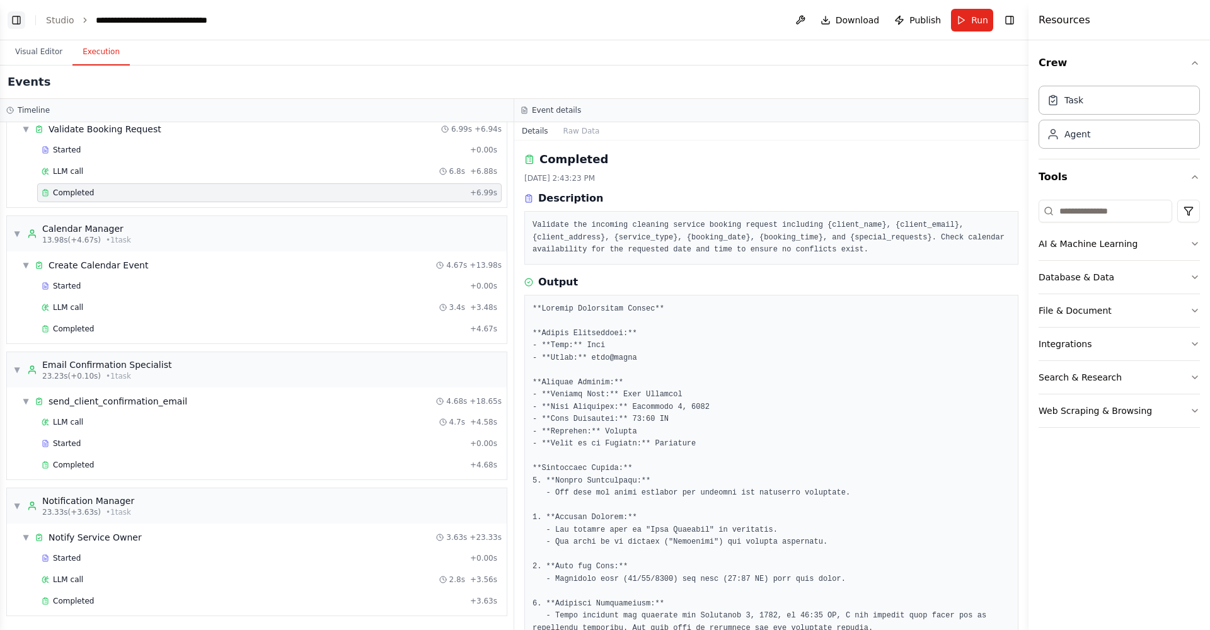
click at [20, 21] on button "Toggle Left Sidebar" at bounding box center [17, 20] width 18 height 18
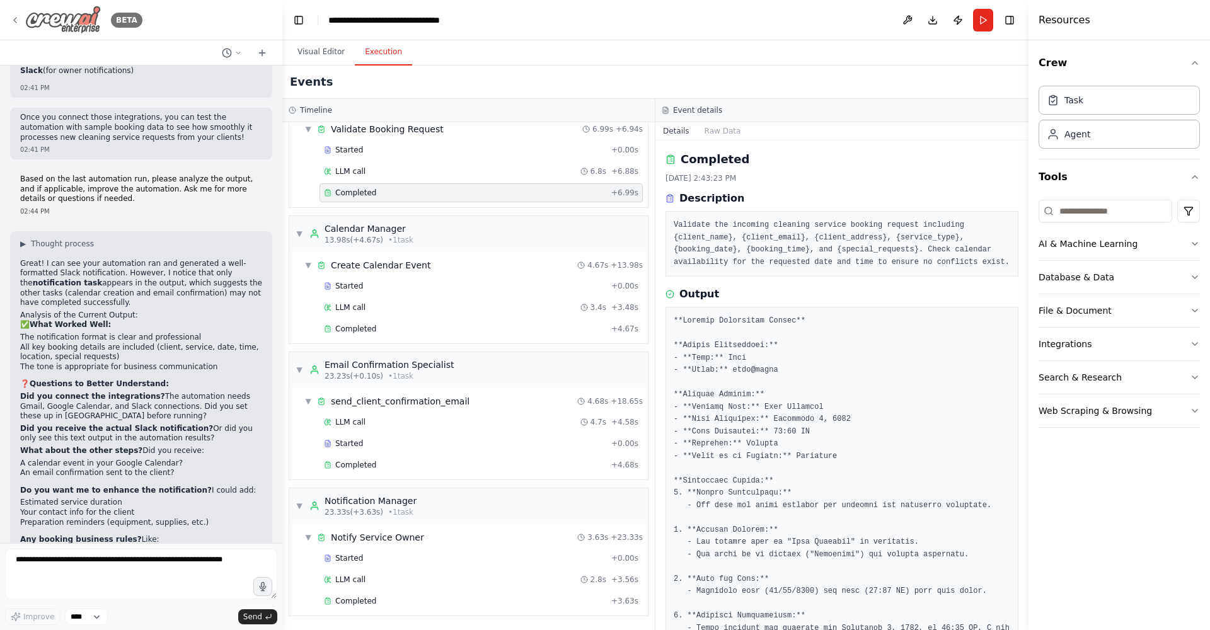
click at [81, 21] on img at bounding box center [63, 20] width 76 height 28
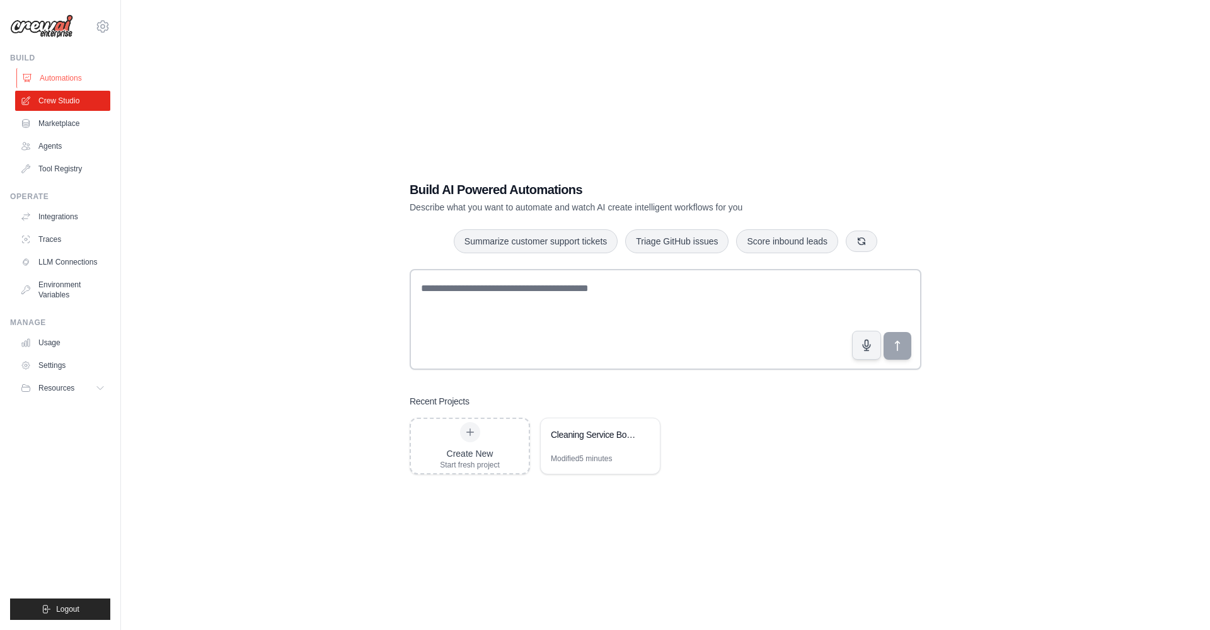
click at [67, 80] on link "Automations" at bounding box center [63, 78] width 95 height 20
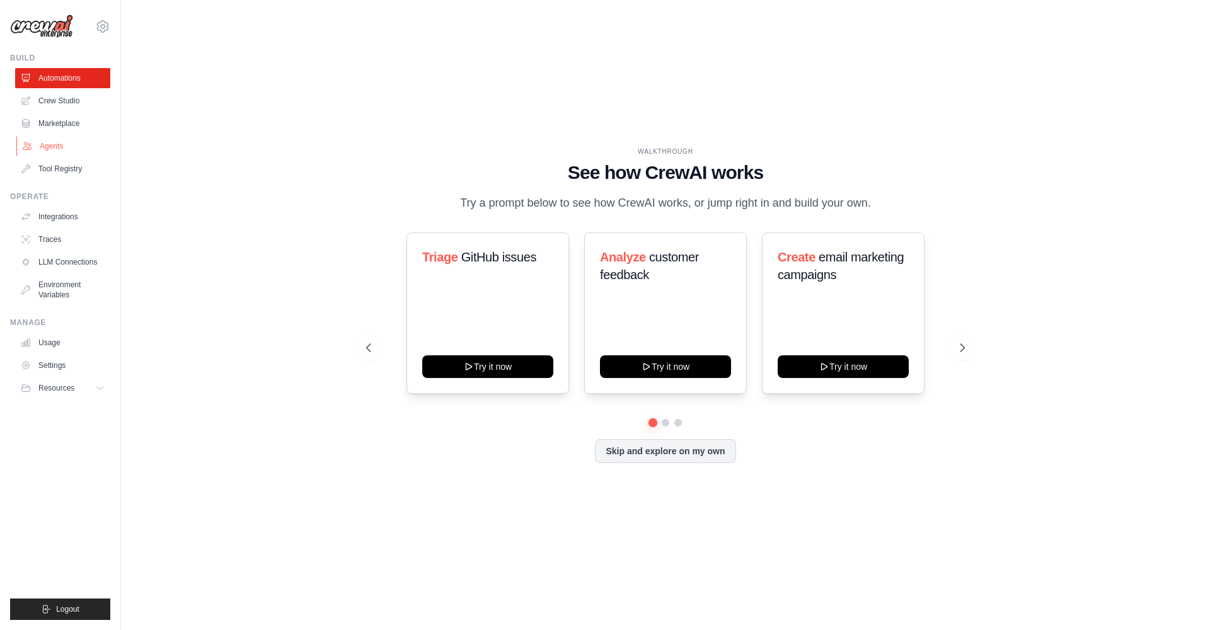
click at [56, 149] on link "Agents" at bounding box center [63, 146] width 95 height 20
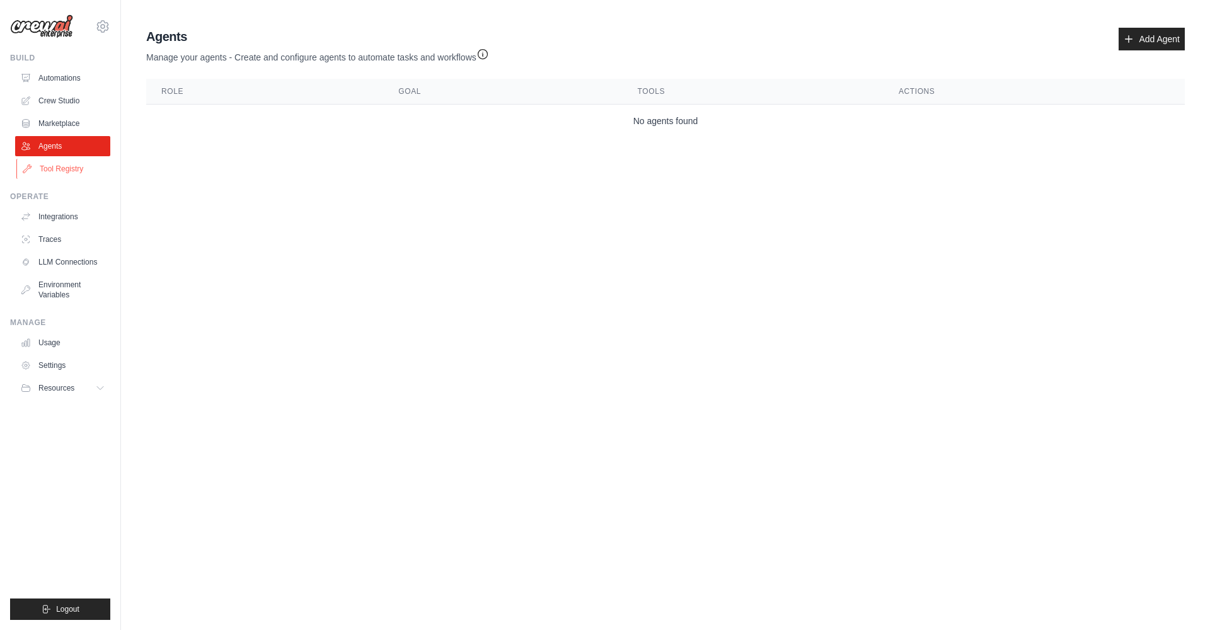
click at [66, 170] on link "Tool Registry" at bounding box center [63, 169] width 95 height 20
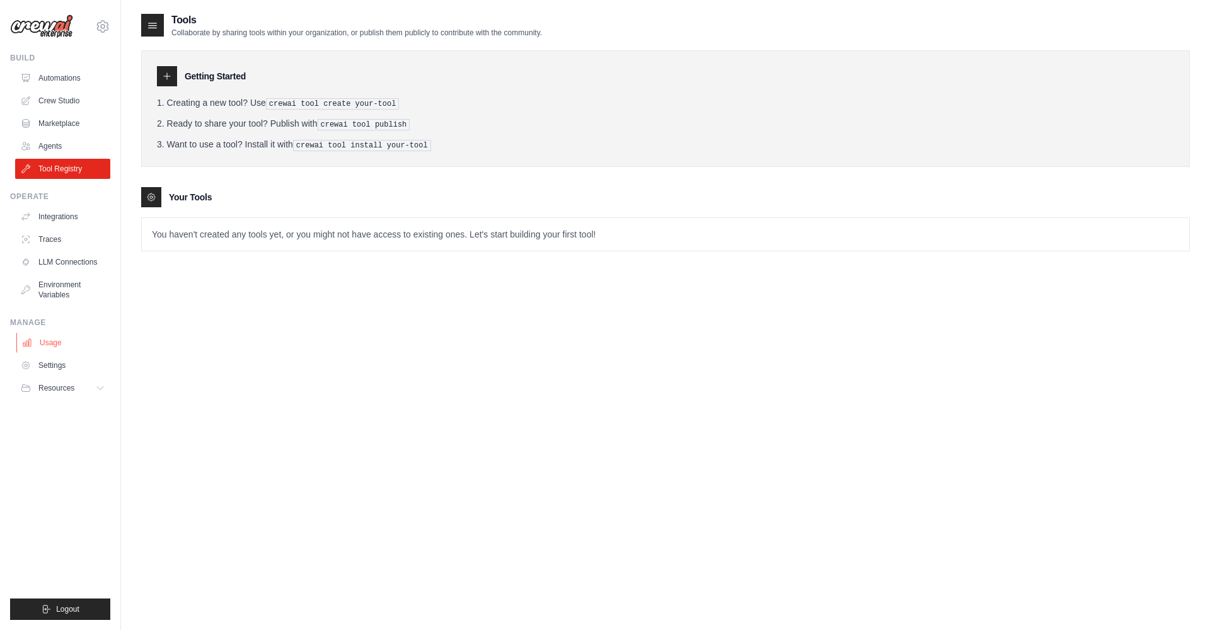
click at [63, 350] on link "Usage" at bounding box center [63, 343] width 95 height 20
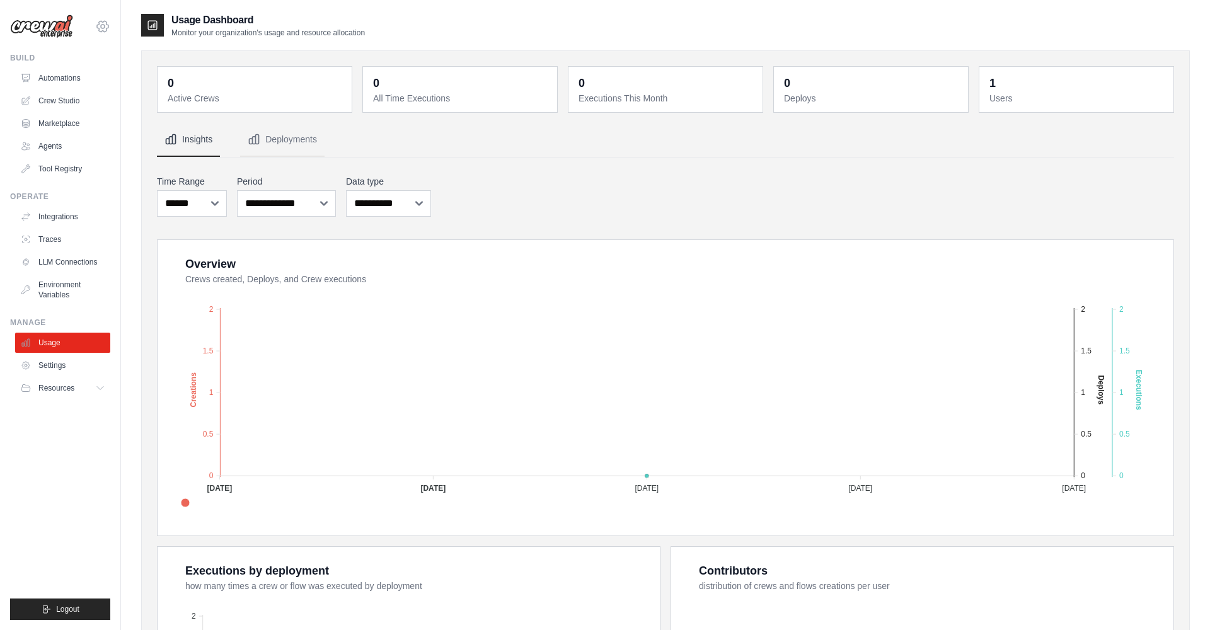
click at [103, 27] on icon at bounding box center [102, 26] width 15 height 15
click at [101, 56] on div "[EMAIL_ADDRESS][DOMAIN_NAME]" at bounding box center [102, 54] width 91 height 13
click at [52, 26] on img at bounding box center [41, 26] width 63 height 24
click at [53, 30] on img at bounding box center [41, 26] width 63 height 24
